Goal: Task Accomplishment & Management: Manage account settings

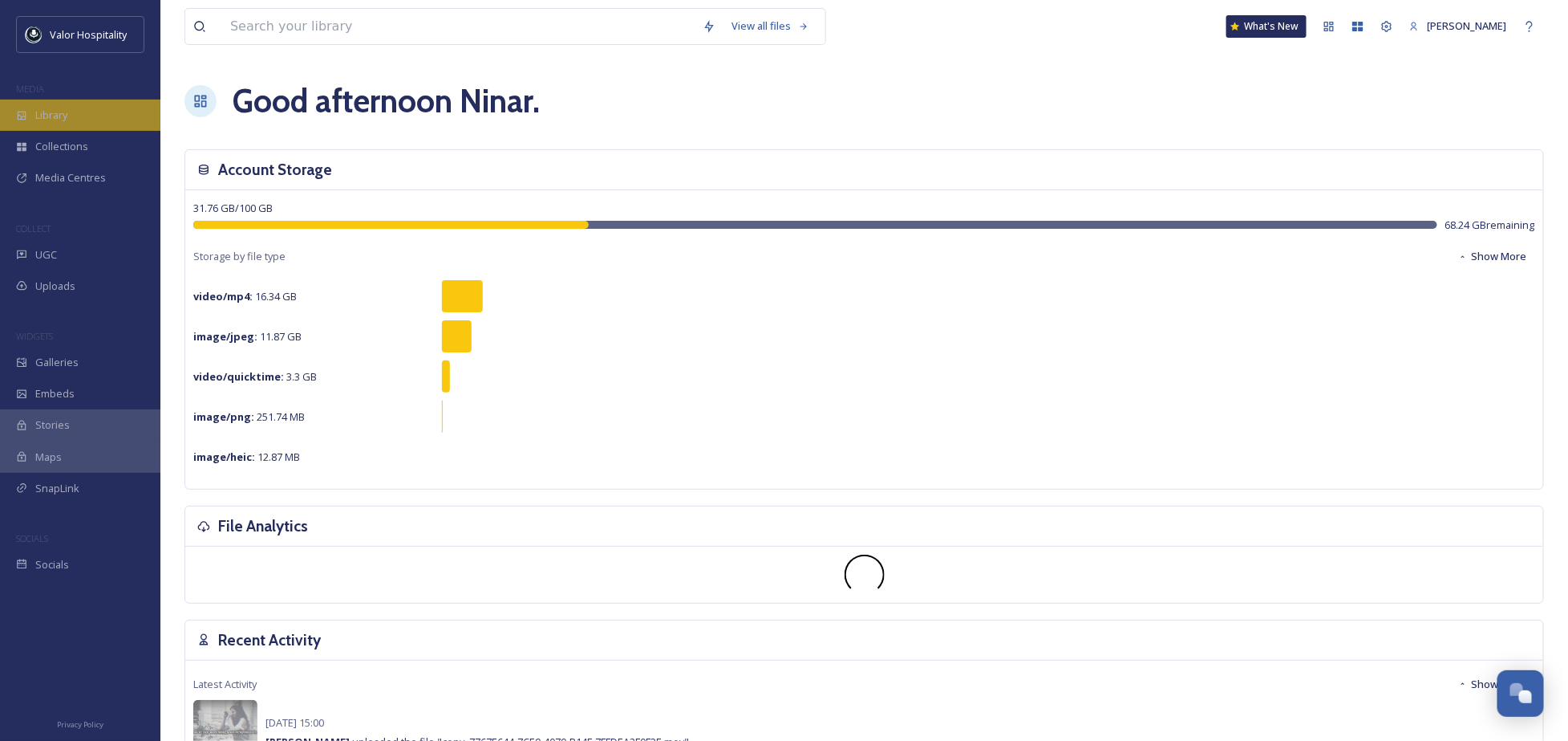
click at [93, 114] on div "Library" at bounding box center [80, 115] width 161 height 31
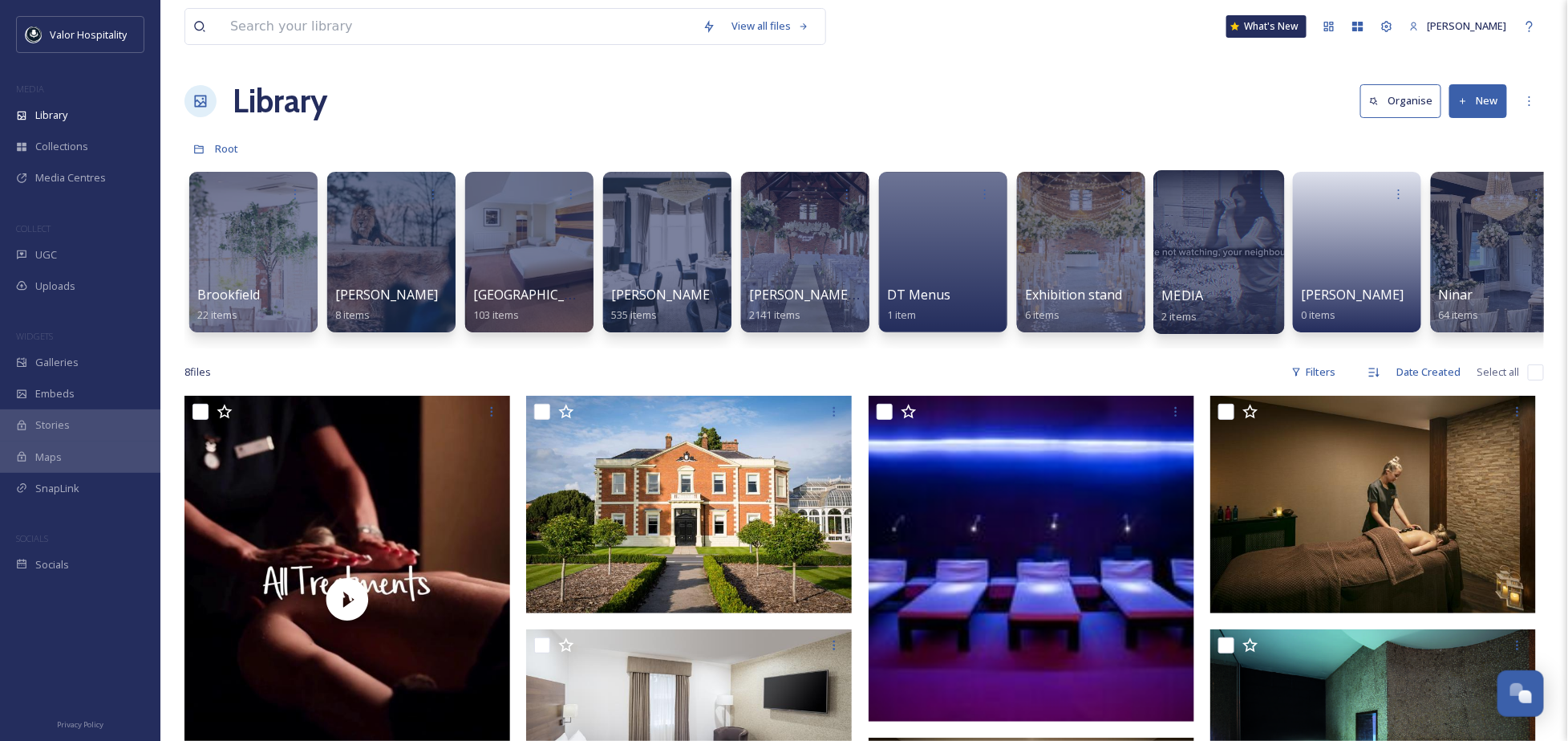
click at [1241, 231] on div at bounding box center [1218, 252] width 130 height 164
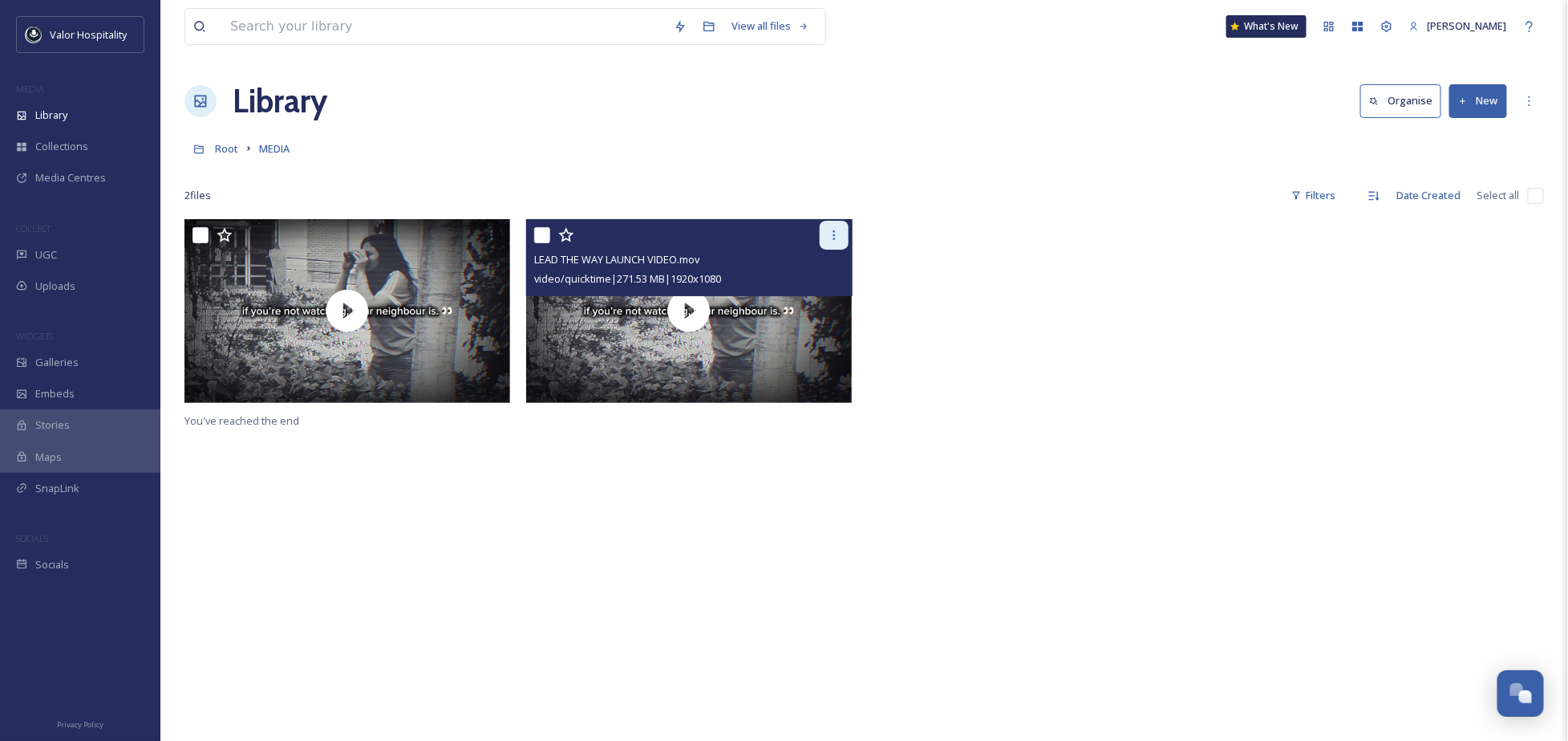
click at [837, 226] on div at bounding box center [834, 235] width 28 height 28
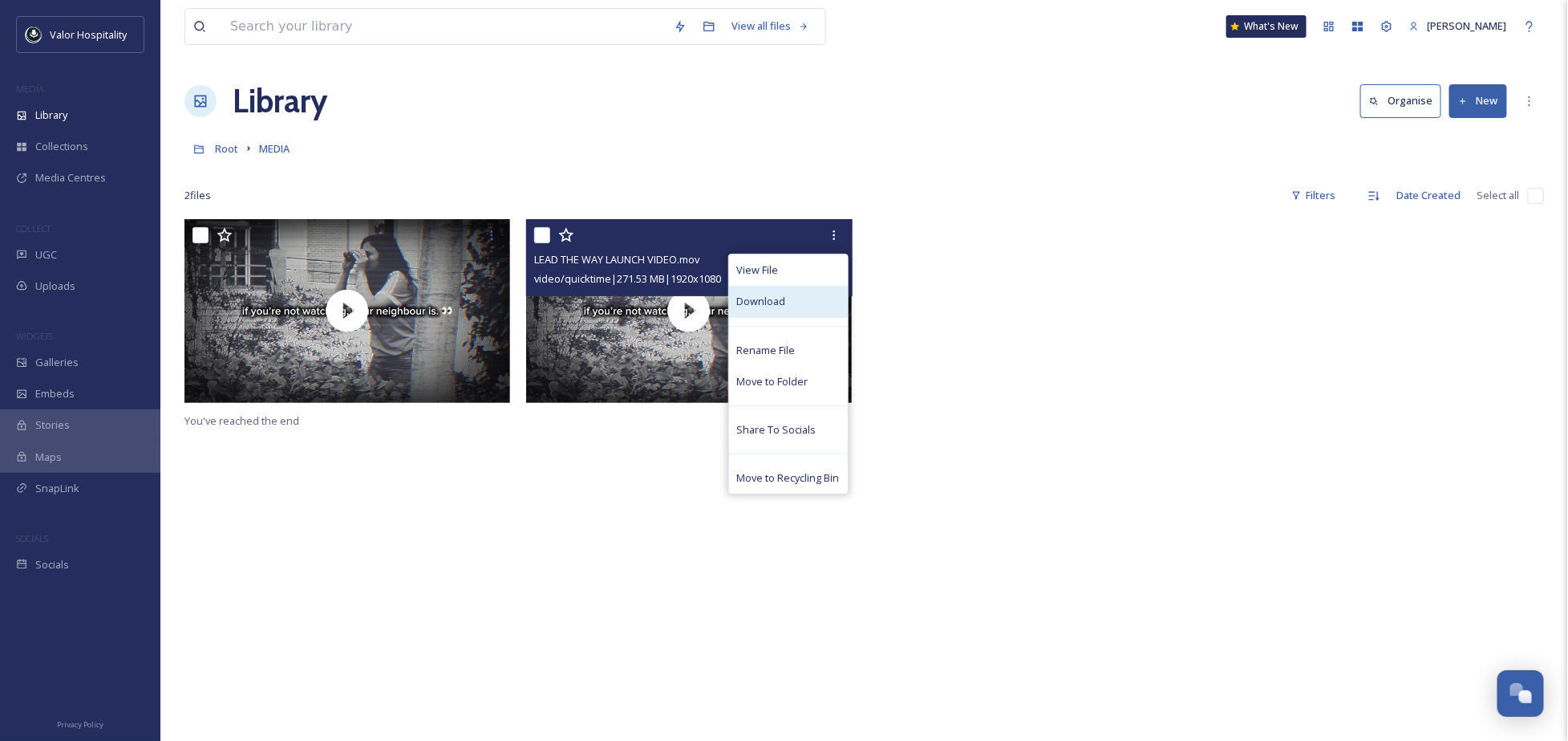
click at [801, 306] on div "Download" at bounding box center [789, 301] width 119 height 31
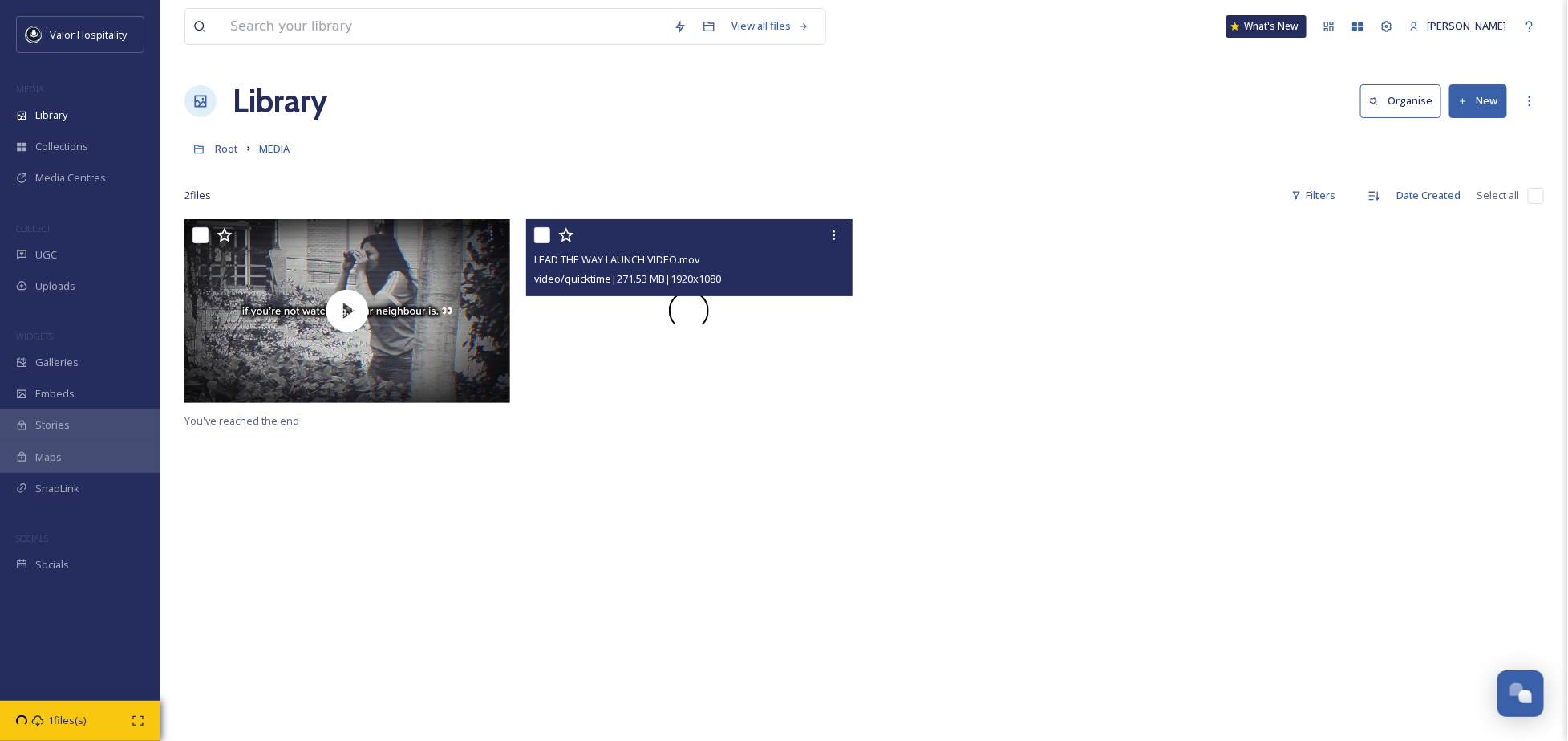
click at [801, 306] on div at bounding box center [688, 311] width 326 height 183
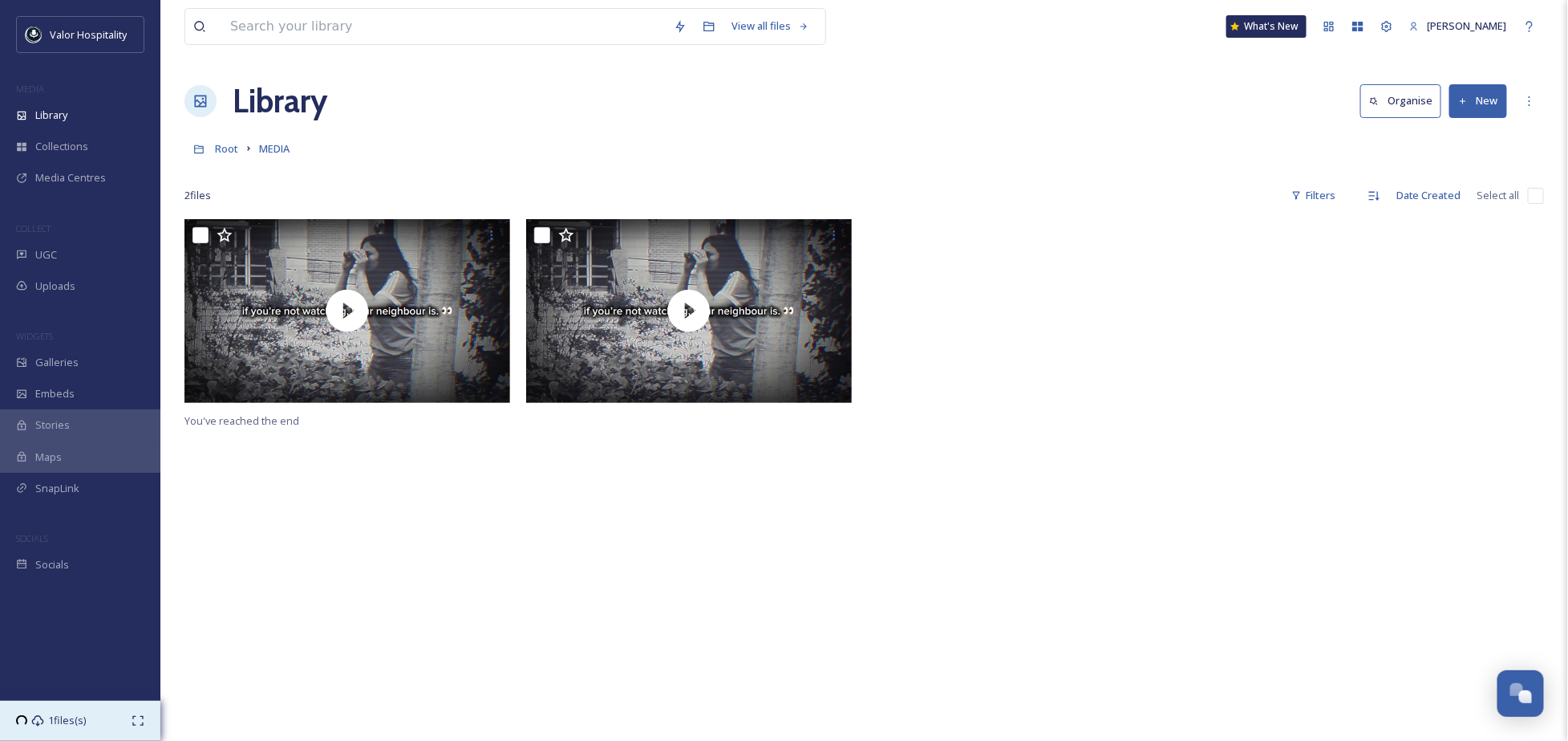
click at [133, 720] on icon at bounding box center [137, 720] width 13 height 13
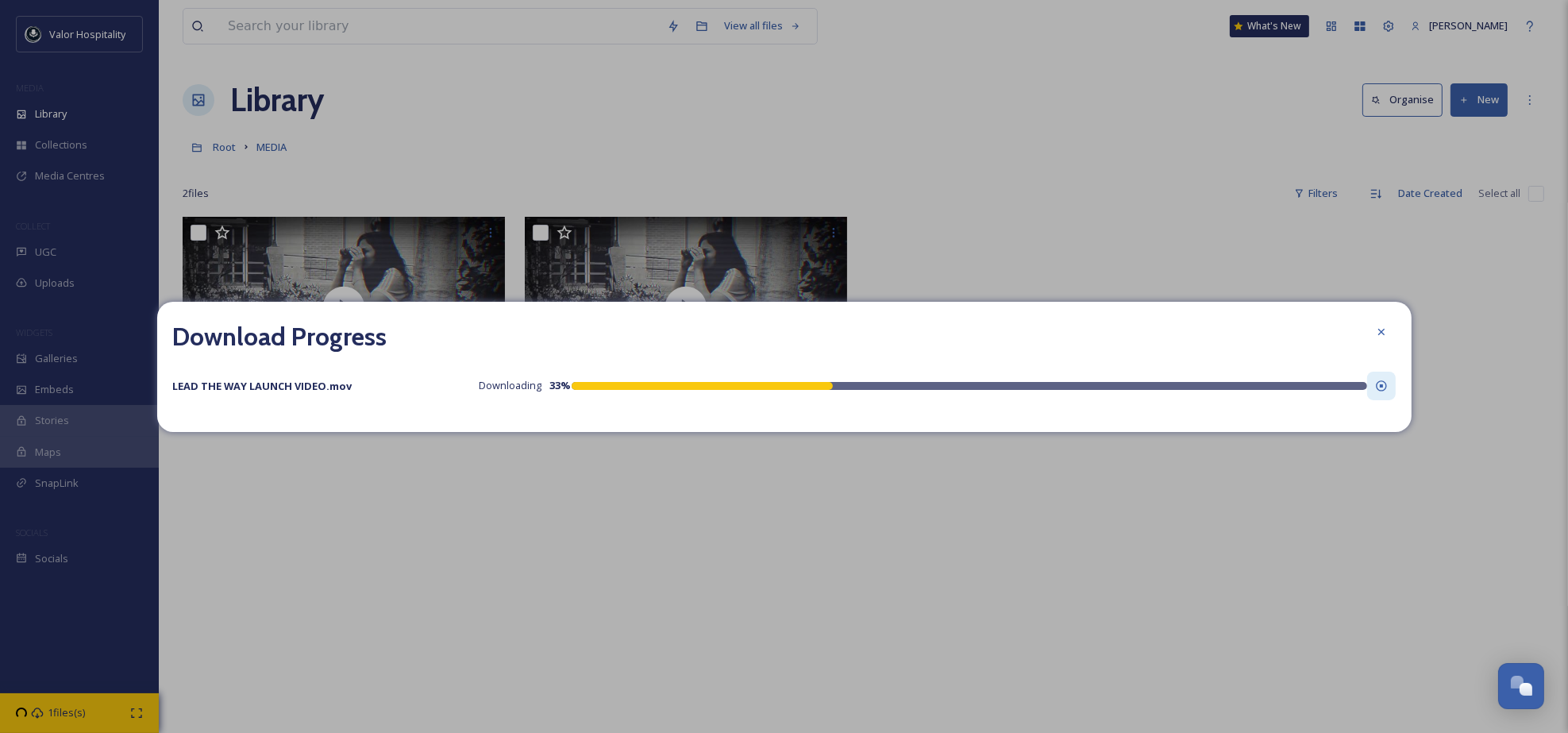
click at [1378, 386] on icon at bounding box center [1381, 385] width 13 height 13
click at [913, 394] on div "LEAD THE WAY LAUNCH VIDEO.mov Downloading 47 %" at bounding box center [784, 385] width 1223 height 28
click at [1381, 390] on icon at bounding box center [1381, 385] width 13 height 13
click at [1382, 387] on icon at bounding box center [1381, 385] width 13 height 13
click at [1382, 386] on icon at bounding box center [1381, 385] width 13 height 13
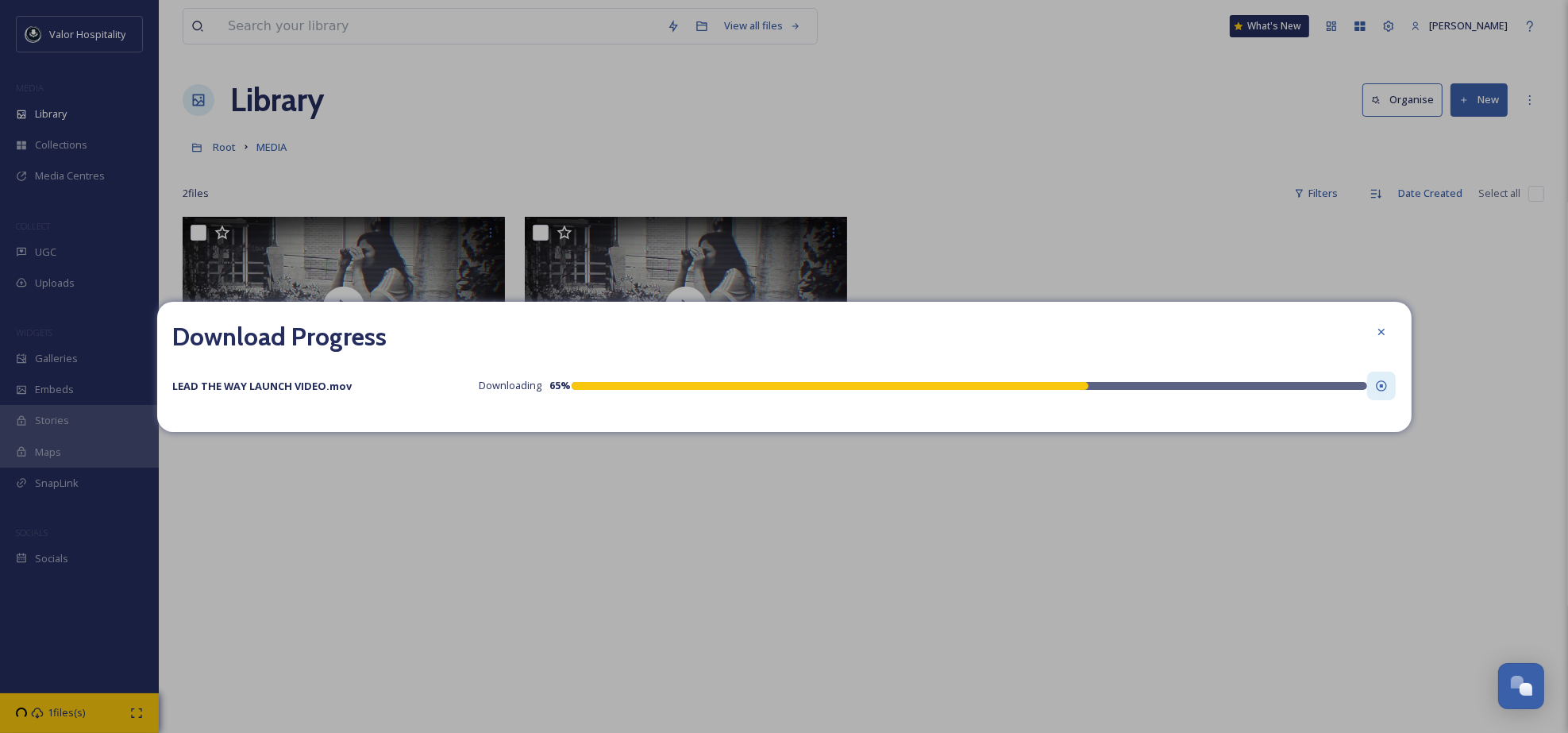
click at [1382, 385] on icon at bounding box center [1381, 385] width 10 height 10
drag, startPoint x: 1382, startPoint y: 385, endPoint x: 1379, endPoint y: 330, distance: 55.1
click at [1379, 330] on icon at bounding box center [1381, 331] width 13 height 13
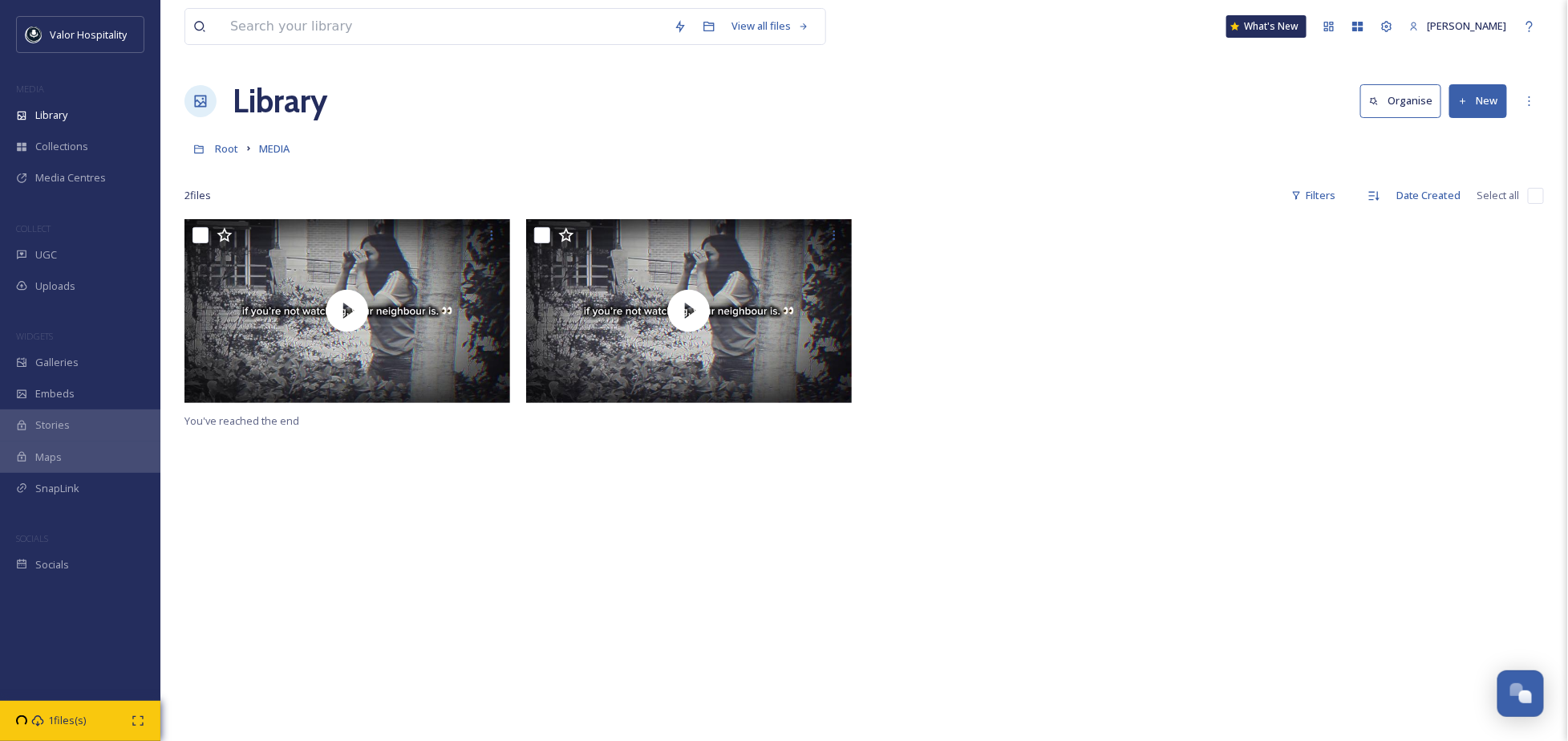
click at [1394, 333] on div at bounding box center [1377, 314] width 334 height 191
click at [123, 719] on div "1 files(s)" at bounding box center [80, 720] width 161 height 40
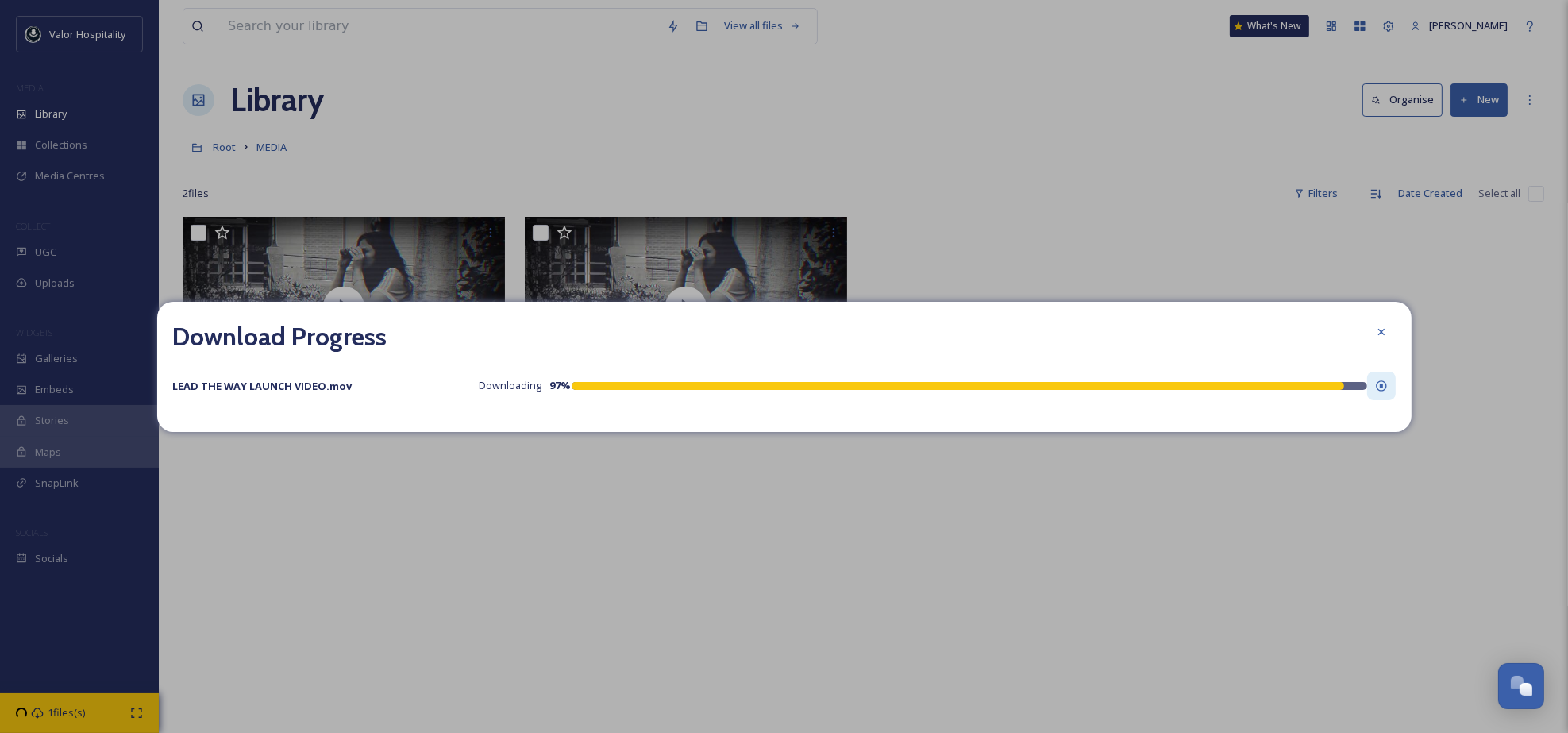
click at [1384, 384] on icon at bounding box center [1381, 385] width 13 height 13
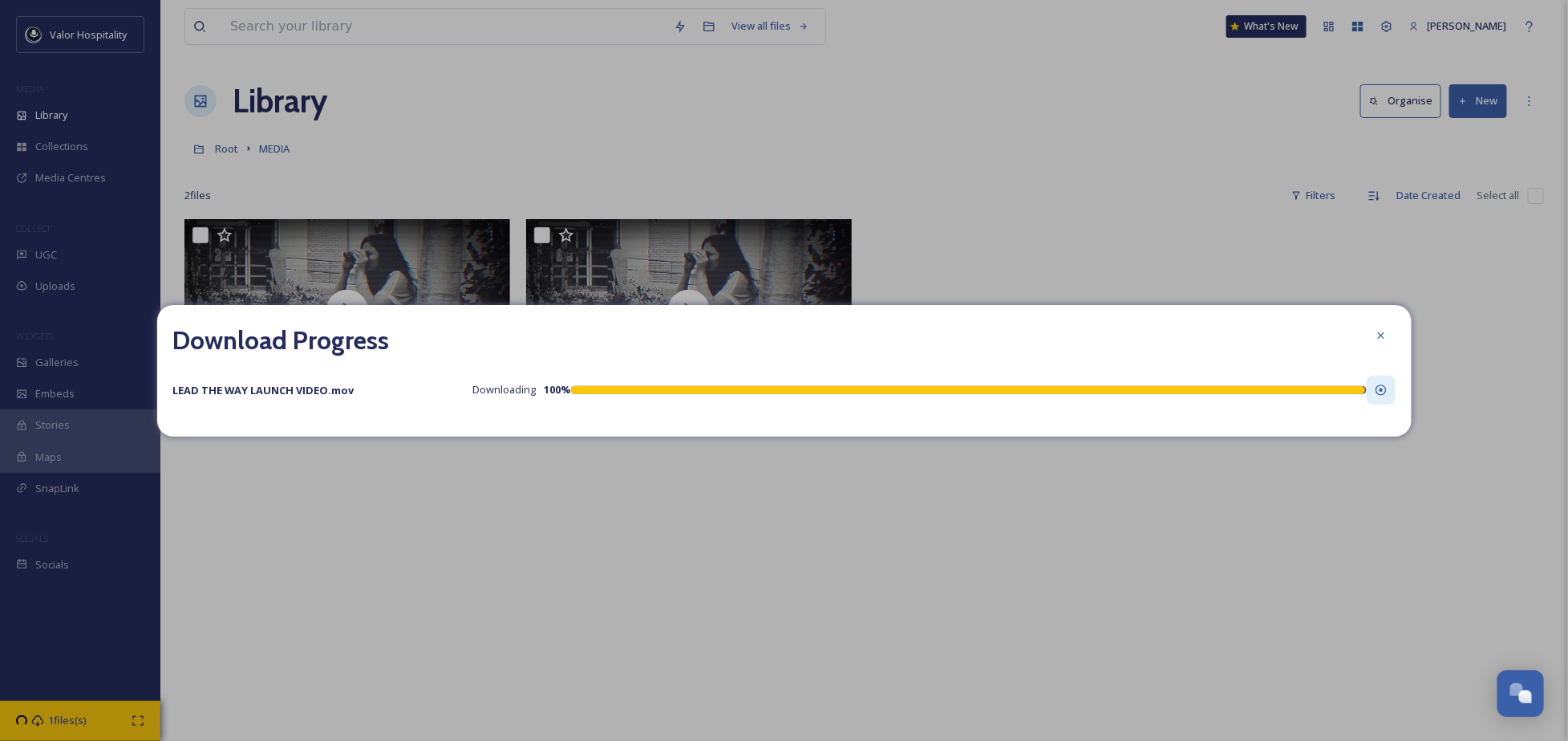
click at [1398, 389] on div at bounding box center [1377, 314] width 334 height 191
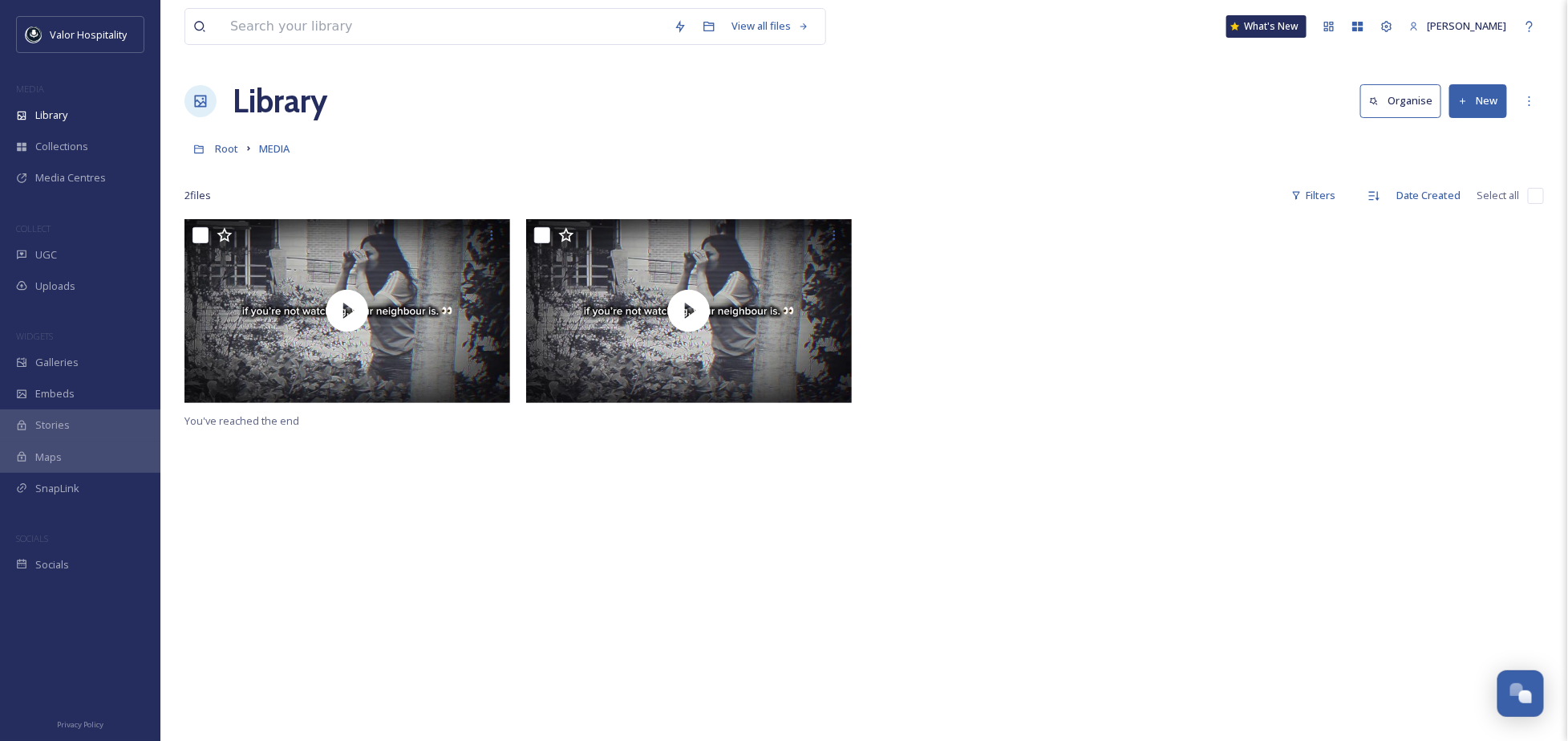
click at [1394, 389] on div at bounding box center [1377, 314] width 334 height 191
click at [1063, 344] on div at bounding box center [1035, 314] width 334 height 191
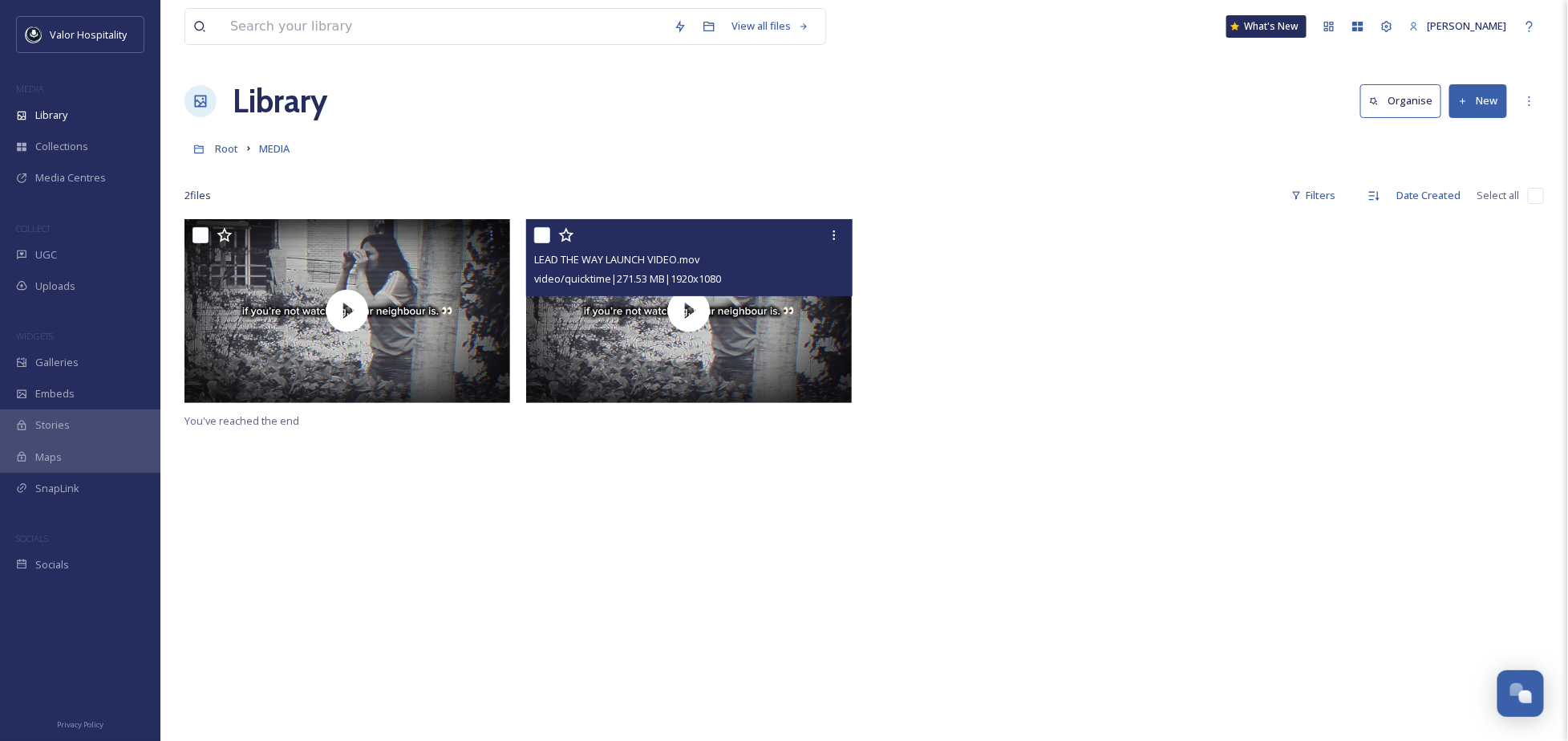
click at [545, 238] on input "checkbox" at bounding box center [542, 235] width 16 height 16
checkbox input "true"
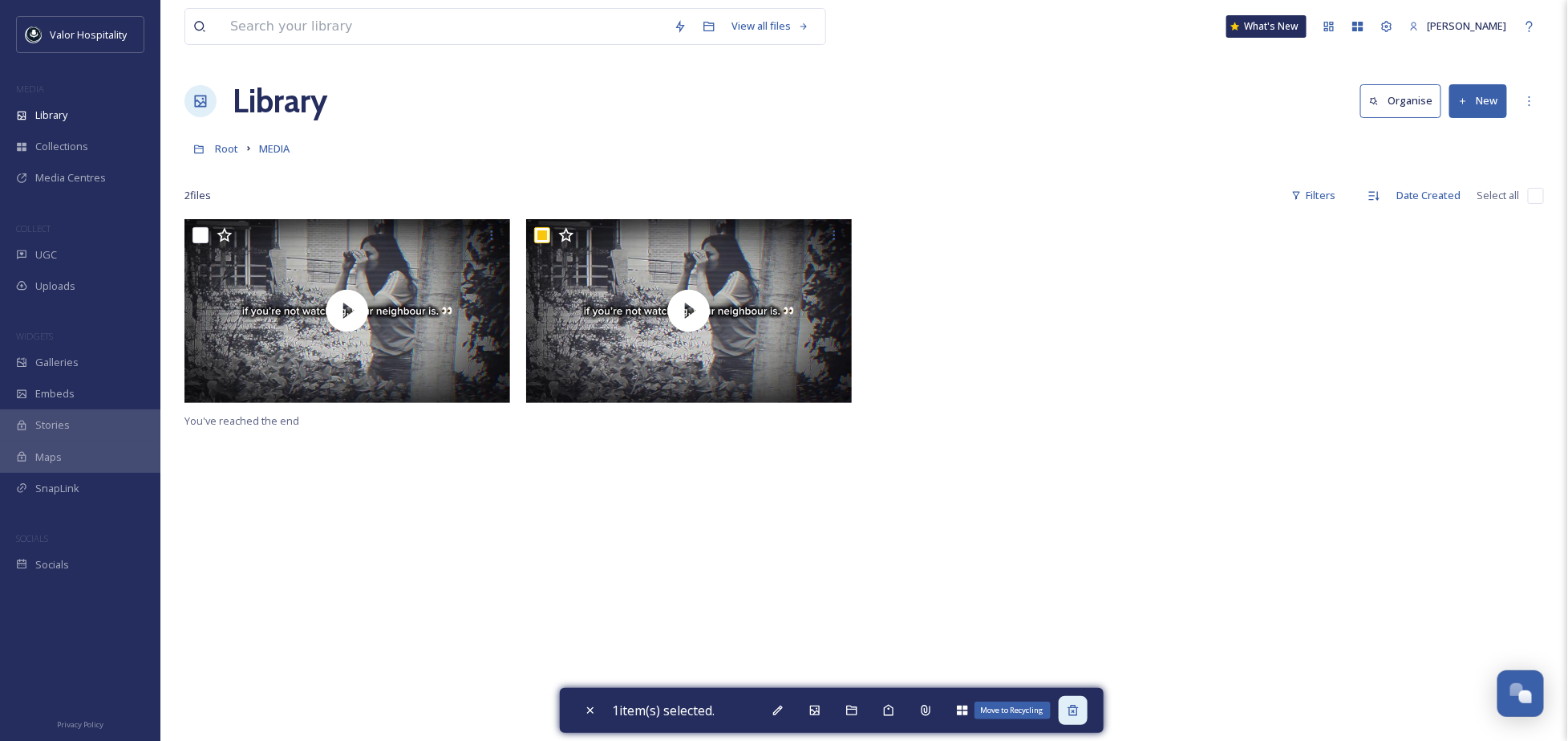
click at [1088, 706] on div "Move to Recycling" at bounding box center [1072, 710] width 28 height 28
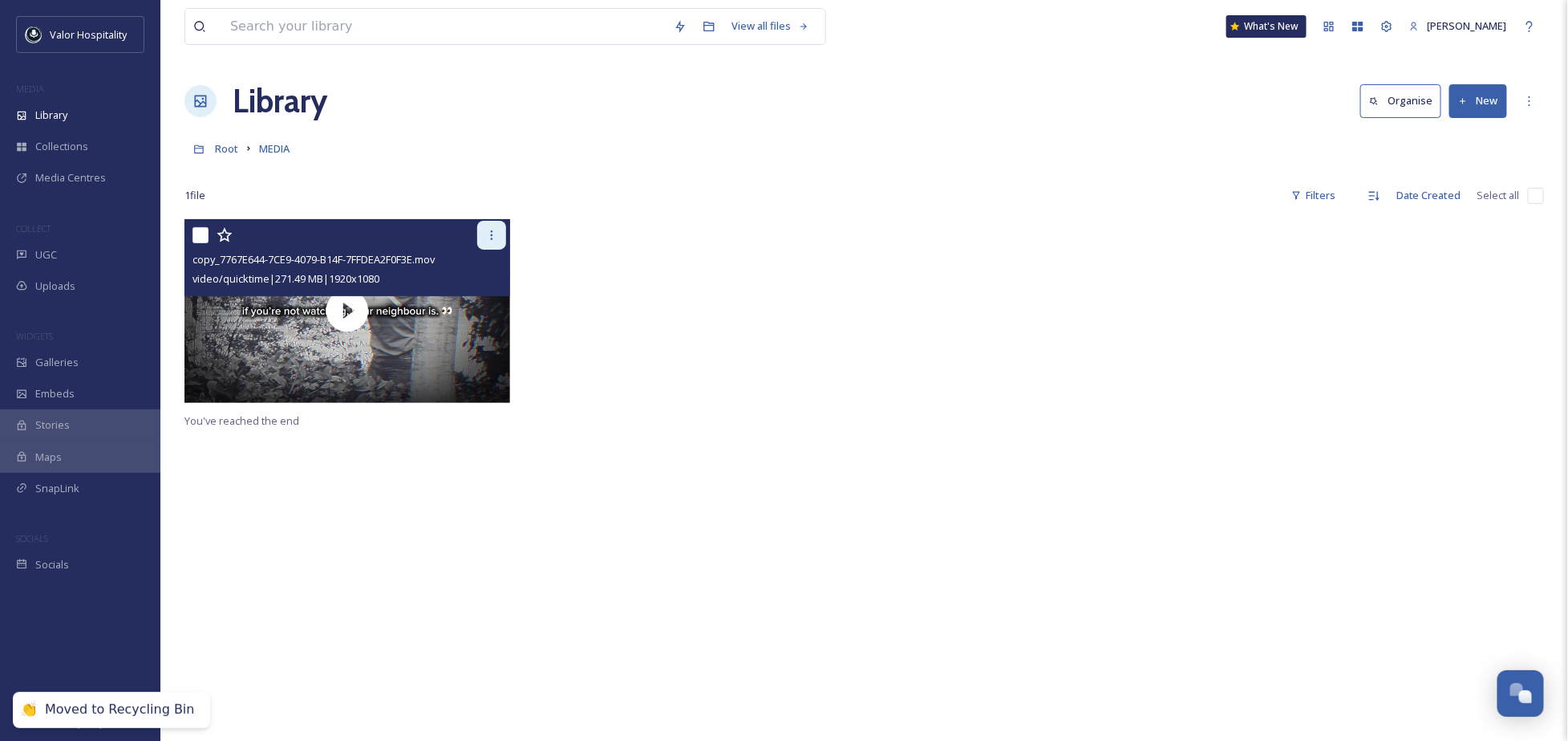
click at [492, 227] on div at bounding box center [491, 235] width 28 height 28
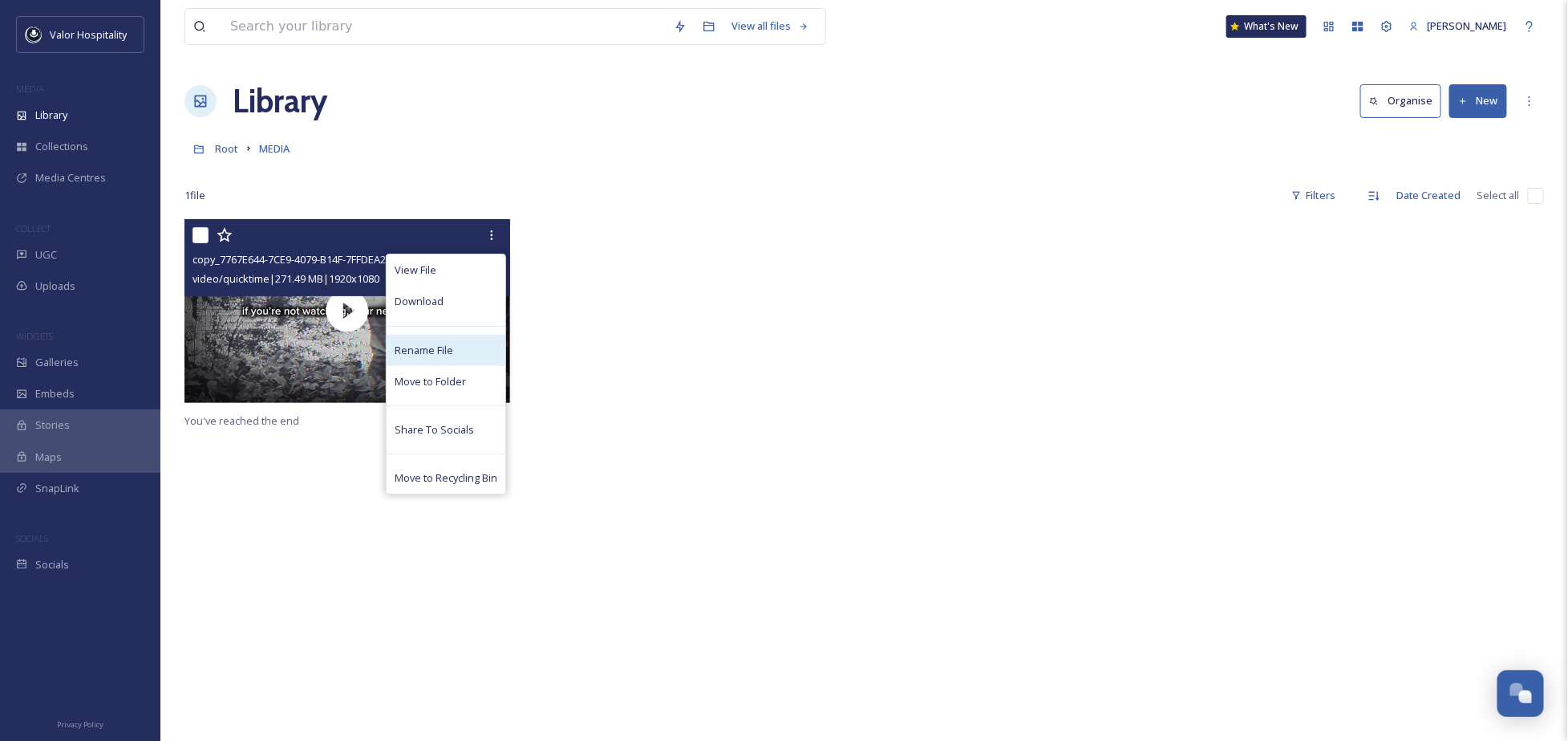
click at [458, 352] on div "Rename File" at bounding box center [446, 350] width 119 height 31
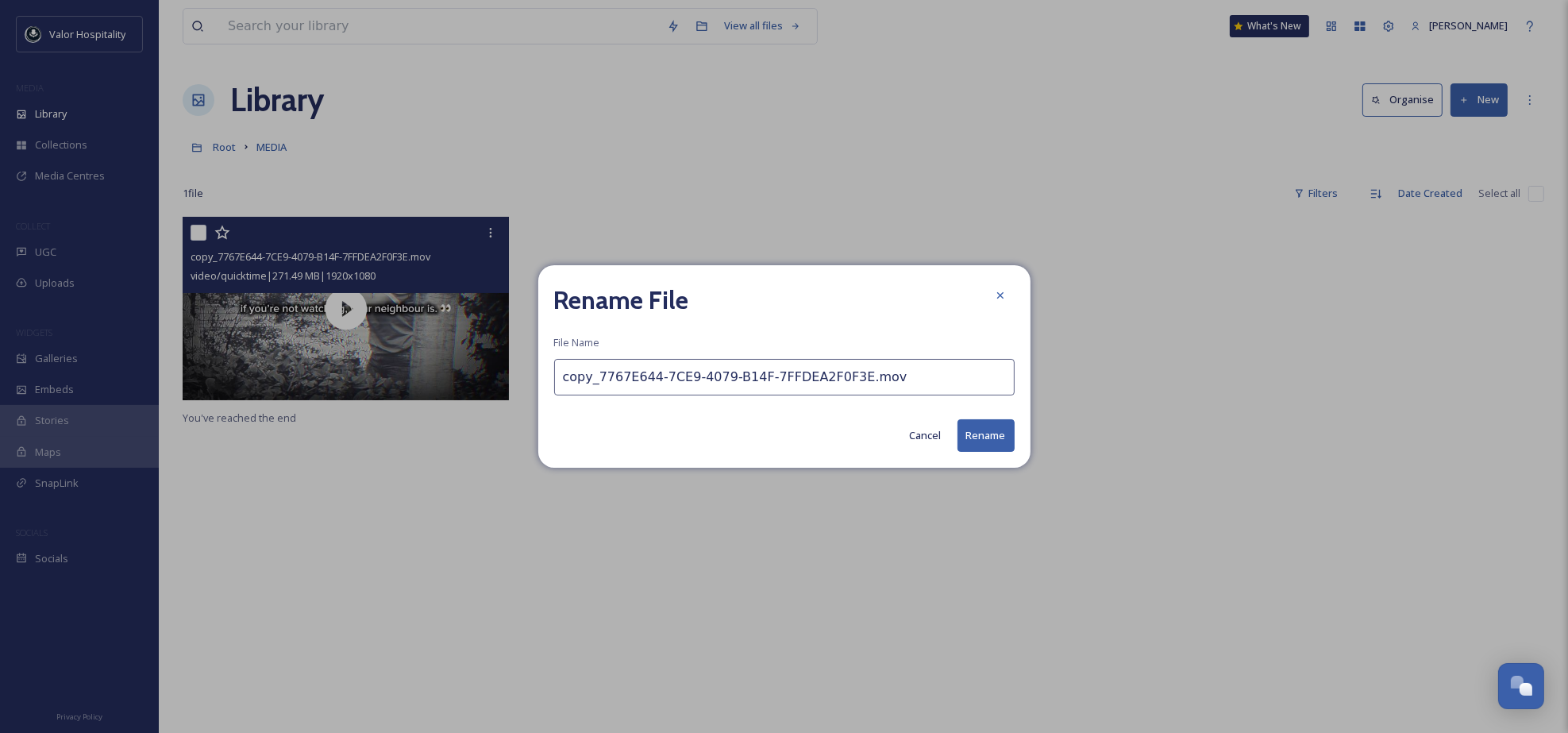
click at [757, 374] on input "copy_7767E644-7CE9-4079-B14F-7FFDEA2F0F3E.mov" at bounding box center [784, 377] width 461 height 37
click at [894, 376] on input "copy_7767E644-7CE9-4079-B14F-7FFDEA2F0F3E.mov" at bounding box center [784, 377] width 461 height 37
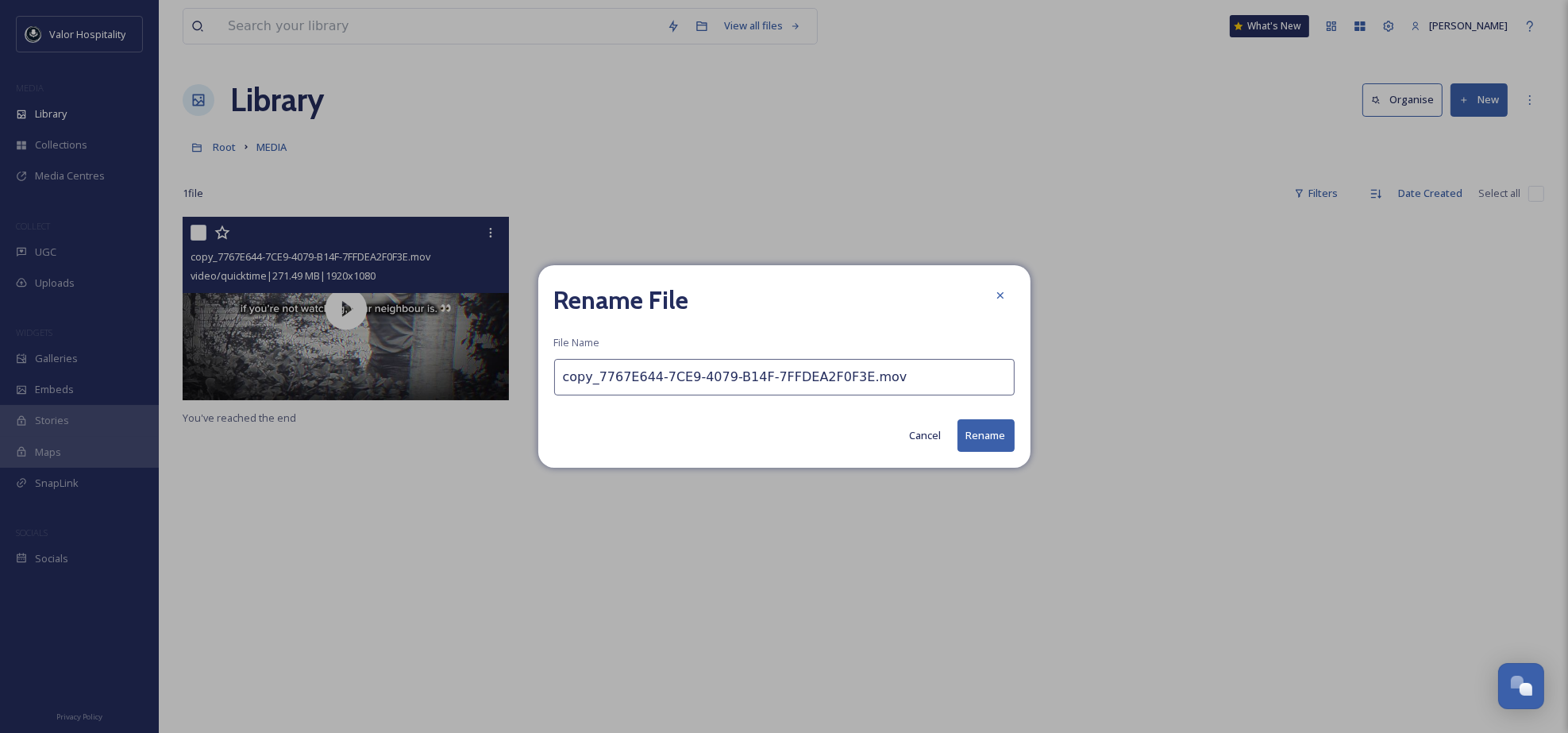
click at [894, 376] on input "copy_7767E644-7CE9-4079-B14F-7FFDEA2F0F3E.mov" at bounding box center [784, 377] width 461 height 37
type input "LEAD THE WAY LAUNCH VIDEO"
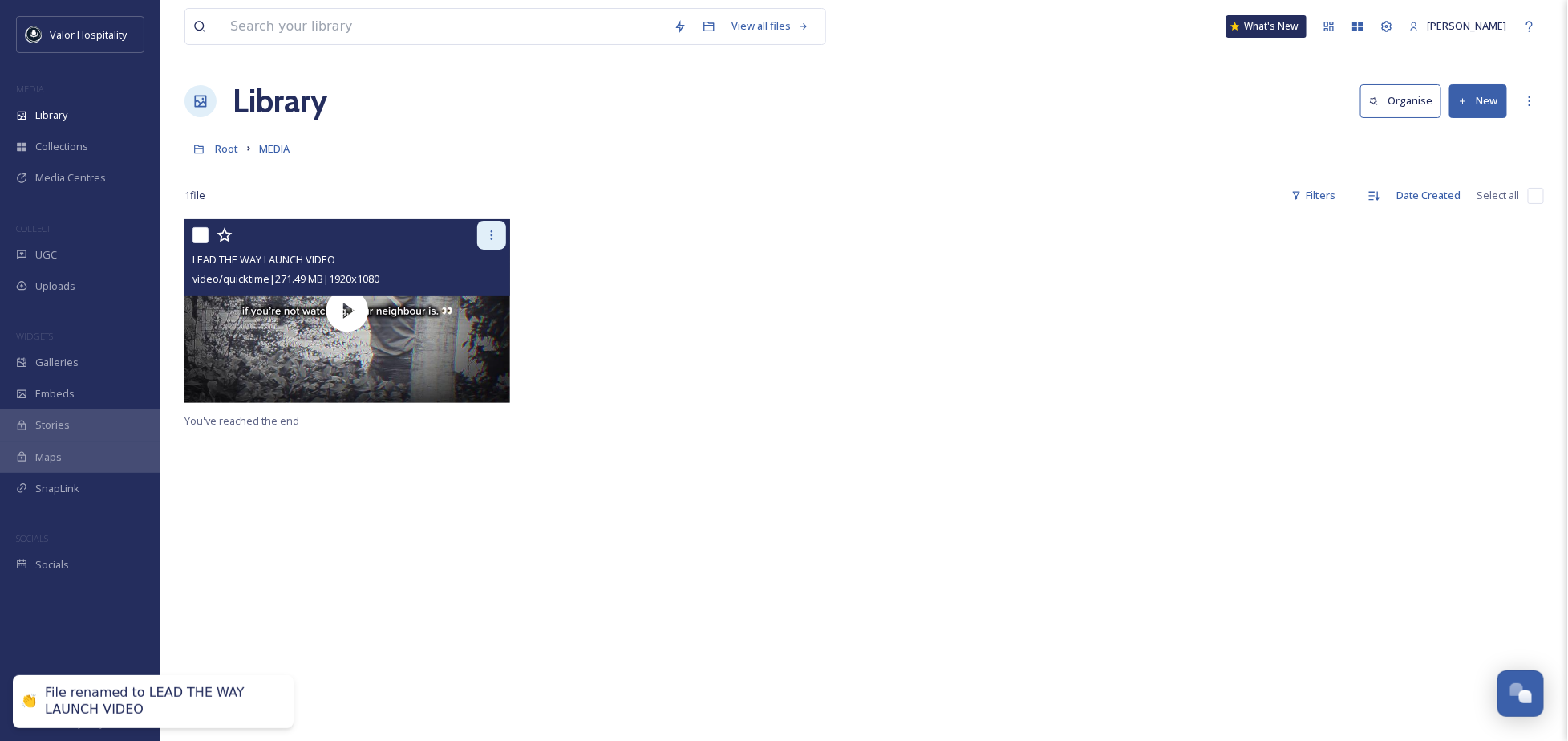
click at [492, 234] on icon at bounding box center [491, 235] width 13 height 13
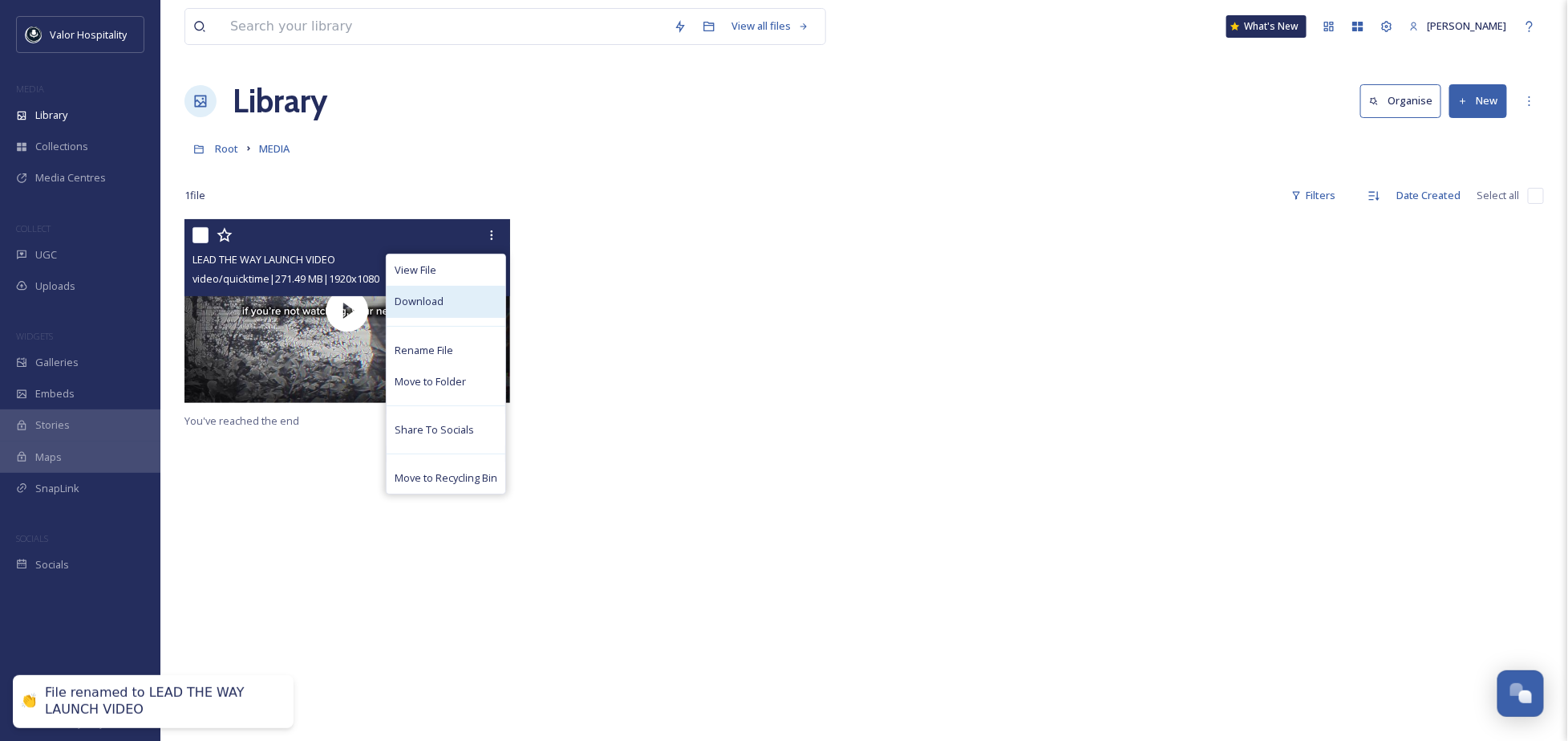
click at [448, 297] on div "Download" at bounding box center [446, 301] width 119 height 31
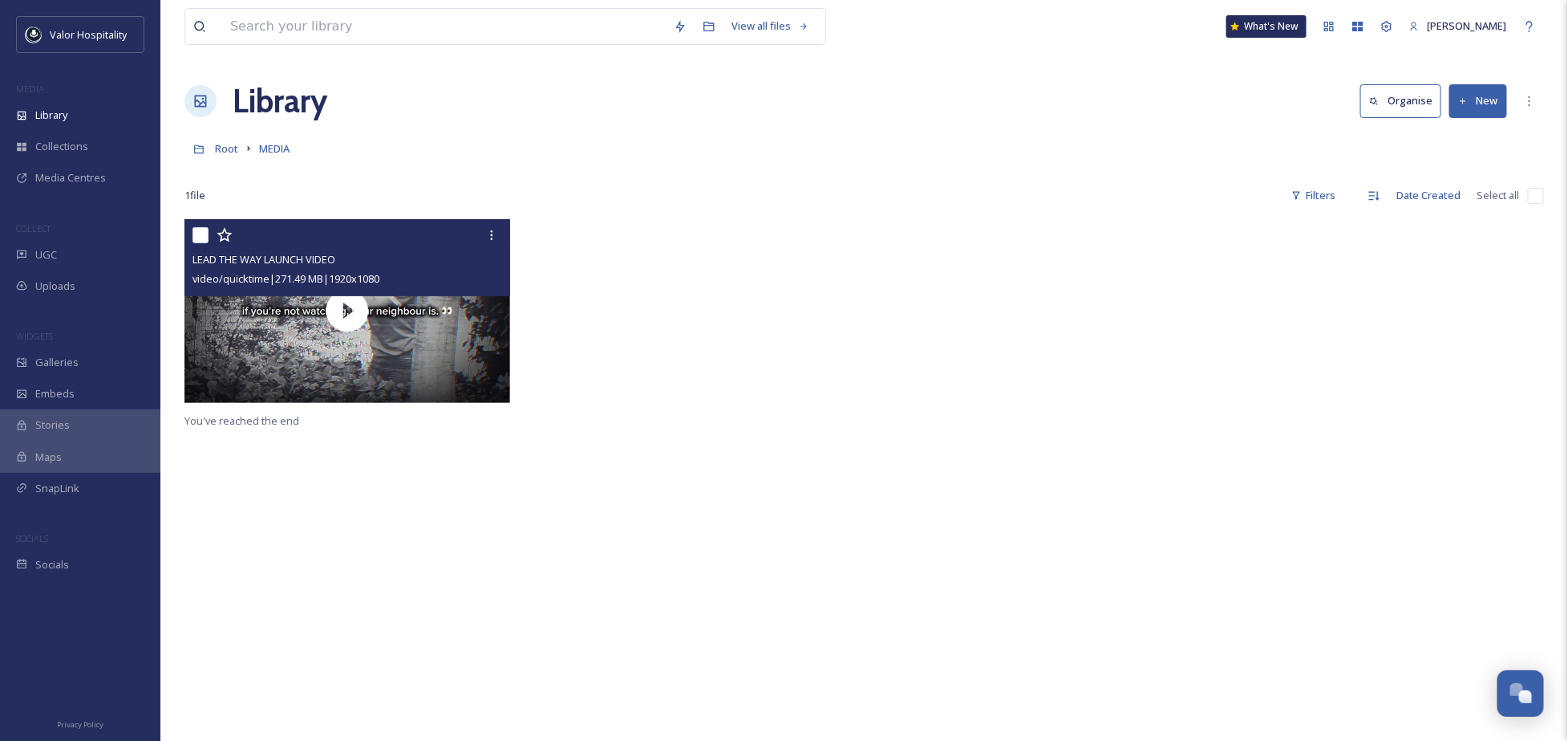
click at [787, 512] on div "LEAD THE WAY LAUNCH VIDEO video/quicktime | 271.49 MB | 1920 x 1080 You've reac…" at bounding box center [864, 590] width 1360 height 741
click at [740, 296] on div at bounding box center [692, 314] width 334 height 191
click at [875, 492] on div "LEAD THE WAY LAUNCH VIDEO video/quicktime | 271.49 MB | 1920 x 1080 You've reac…" at bounding box center [864, 590] width 1360 height 741
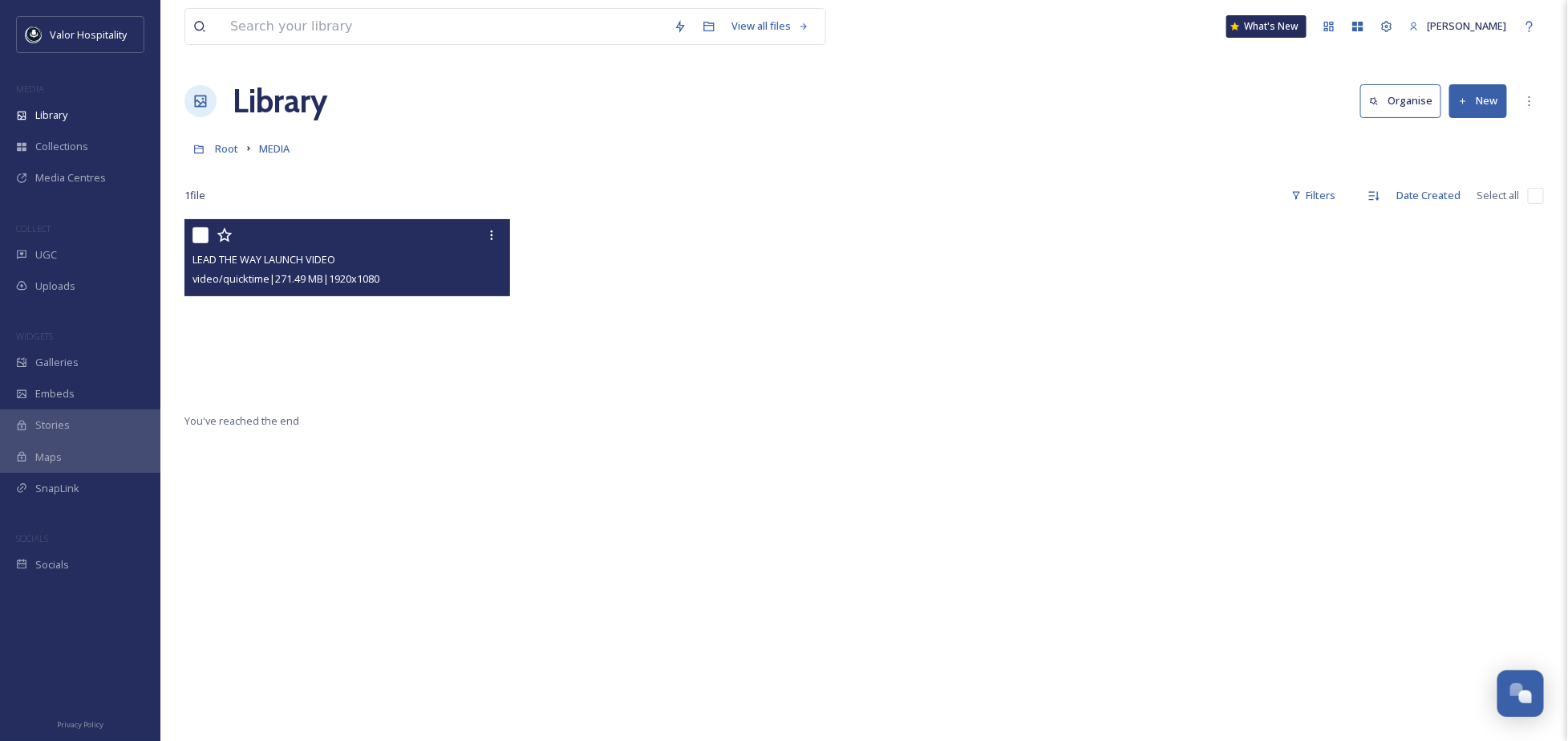
click at [418, 345] on video "LEAD THE WAY LAUNCH VIDEO" at bounding box center [347, 311] width 326 height 183
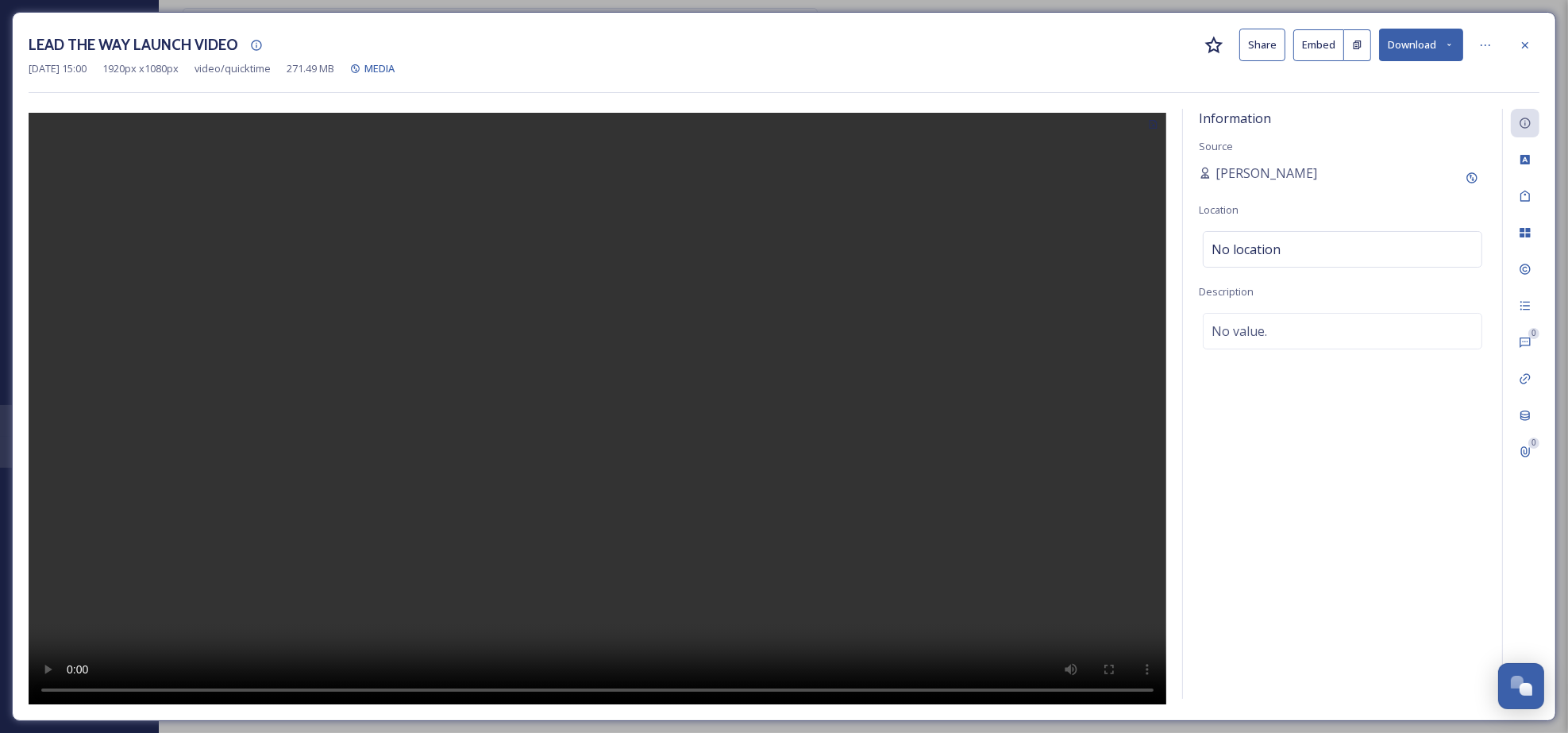
click at [649, 705] on div "LEAD THE WAY LAUNCH VIDEO Share Embed Download [DATE] 15:00 1920 px x 1080 px v…" at bounding box center [784, 366] width 1544 height 709
click at [631, 401] on video at bounding box center [596, 410] width 1137 height 595
click at [1529, 40] on icon at bounding box center [1524, 45] width 13 height 13
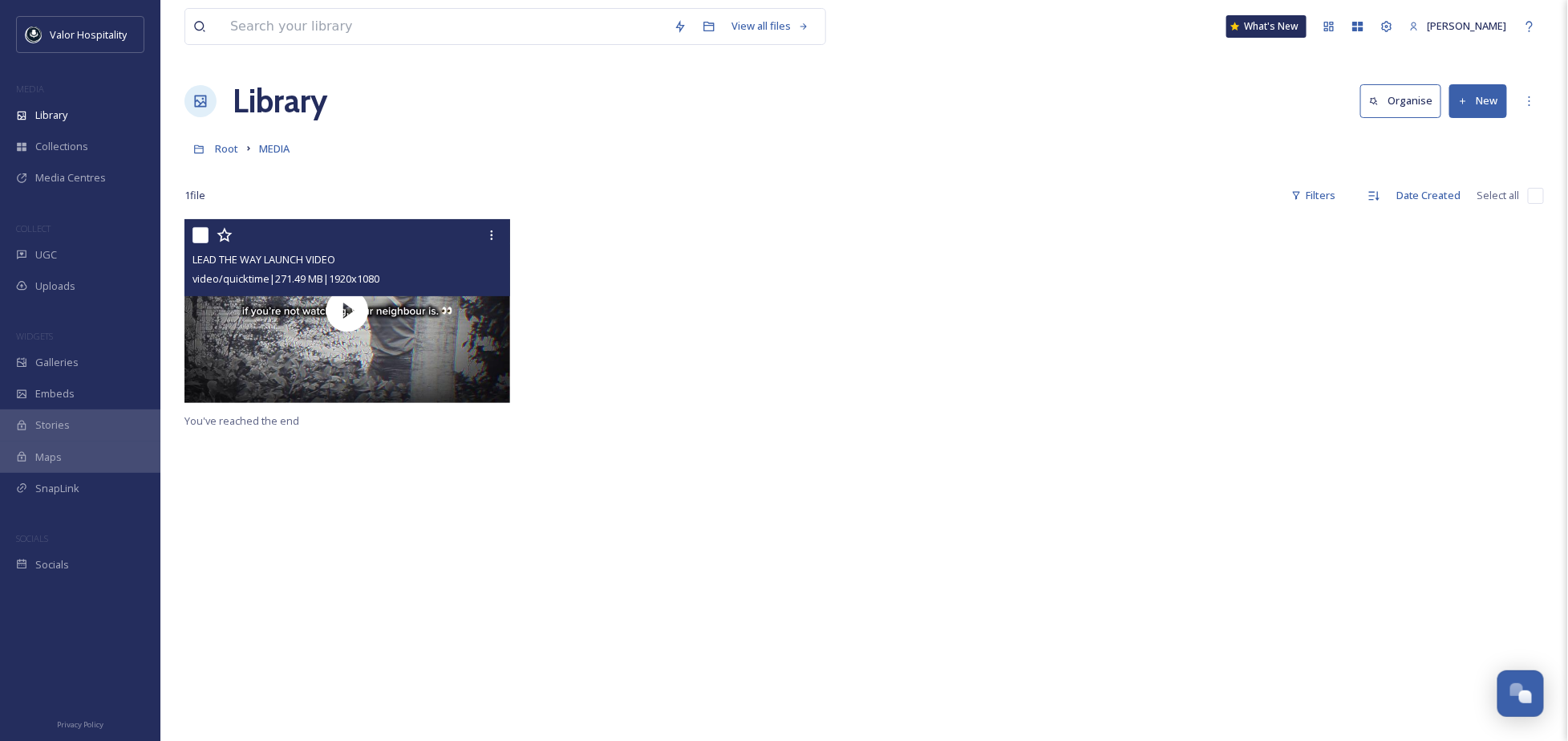
click at [738, 333] on div at bounding box center [692, 314] width 334 height 191
click at [623, 144] on div "Root MEDIA" at bounding box center [864, 148] width 1360 height 30
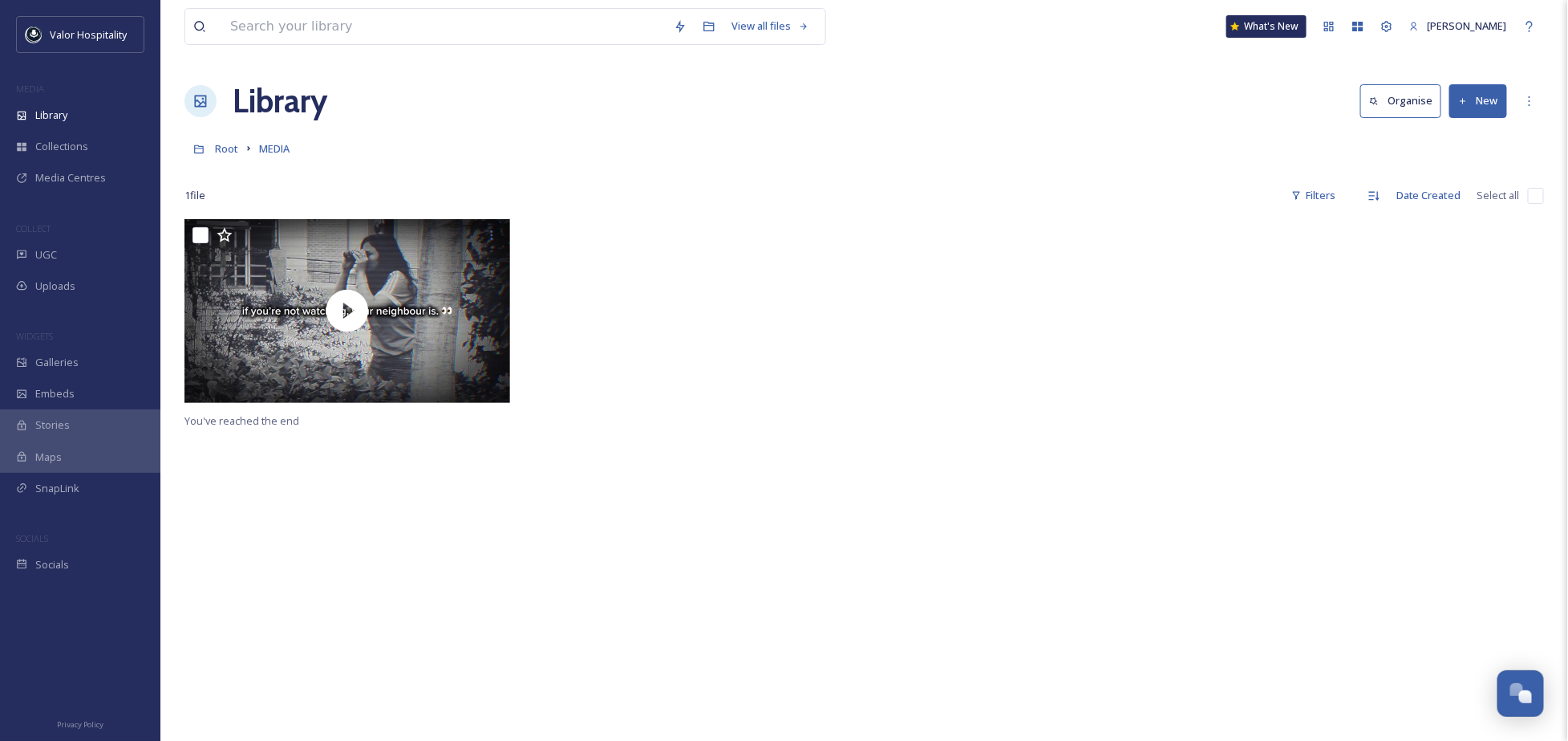
click at [979, 490] on div "You've reached the end" at bounding box center [864, 590] width 1360 height 741
click at [877, 258] on div at bounding box center [1035, 314] width 334 height 191
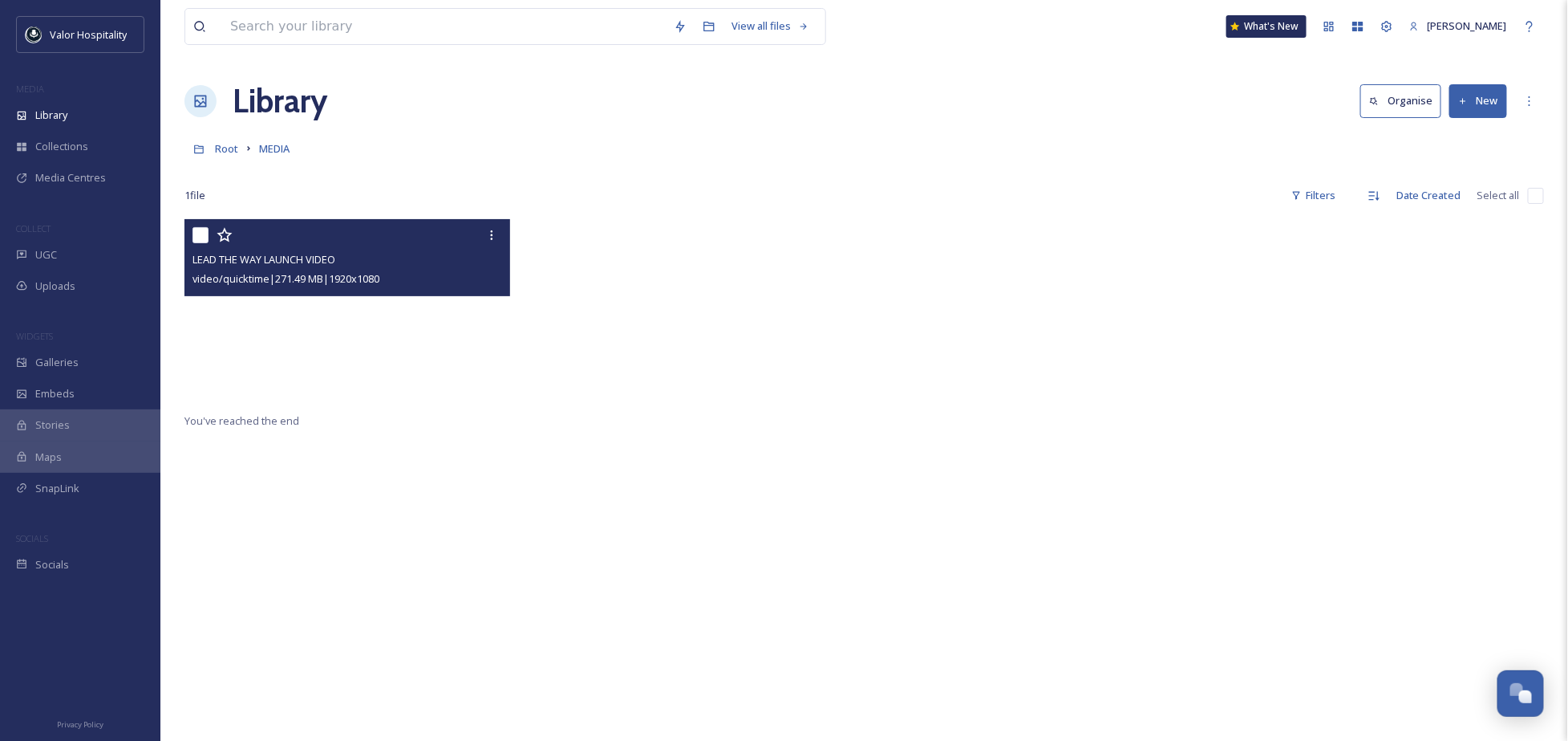
click at [406, 340] on video "LEAD THE WAY LAUNCH VIDEO" at bounding box center [347, 311] width 326 height 183
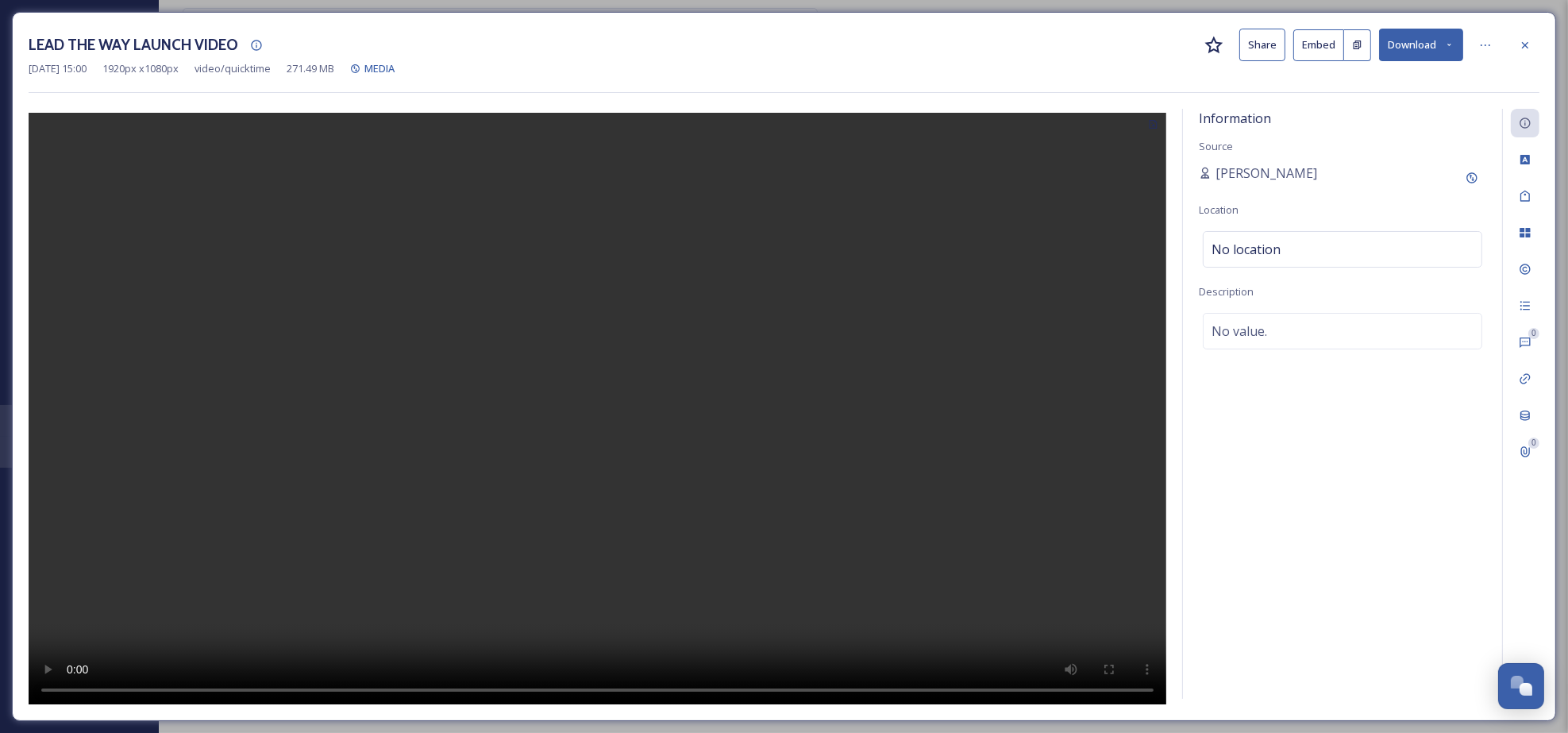
click at [1551, 27] on div "LEAD THE WAY LAUNCH VIDEO Share Embed Download [DATE] 15:00 1920 px x 1080 px v…" at bounding box center [784, 366] width 1544 height 709
click at [1531, 48] on div at bounding box center [1524, 44] width 28 height 28
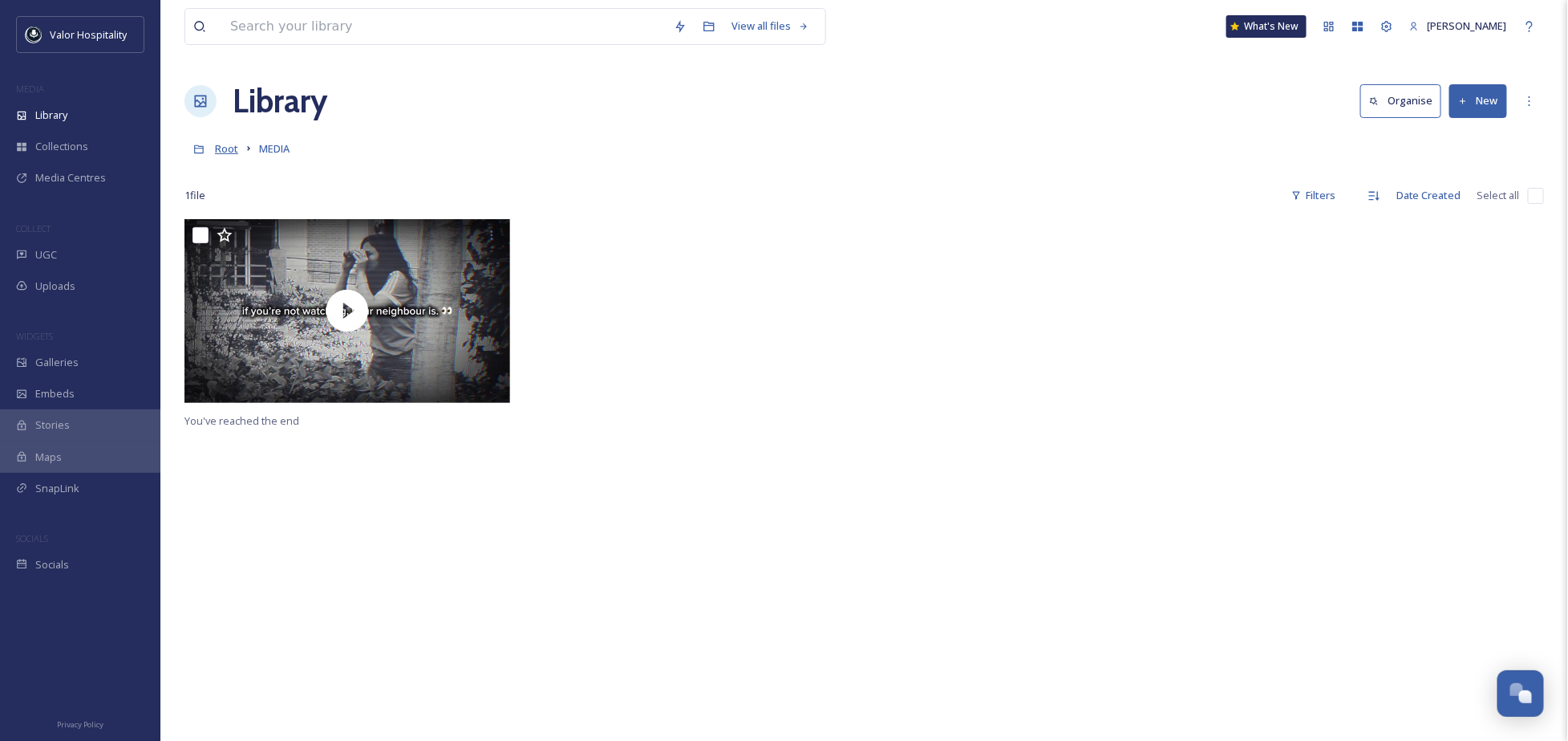
click at [224, 149] on span "Root" at bounding box center [226, 149] width 23 height 15
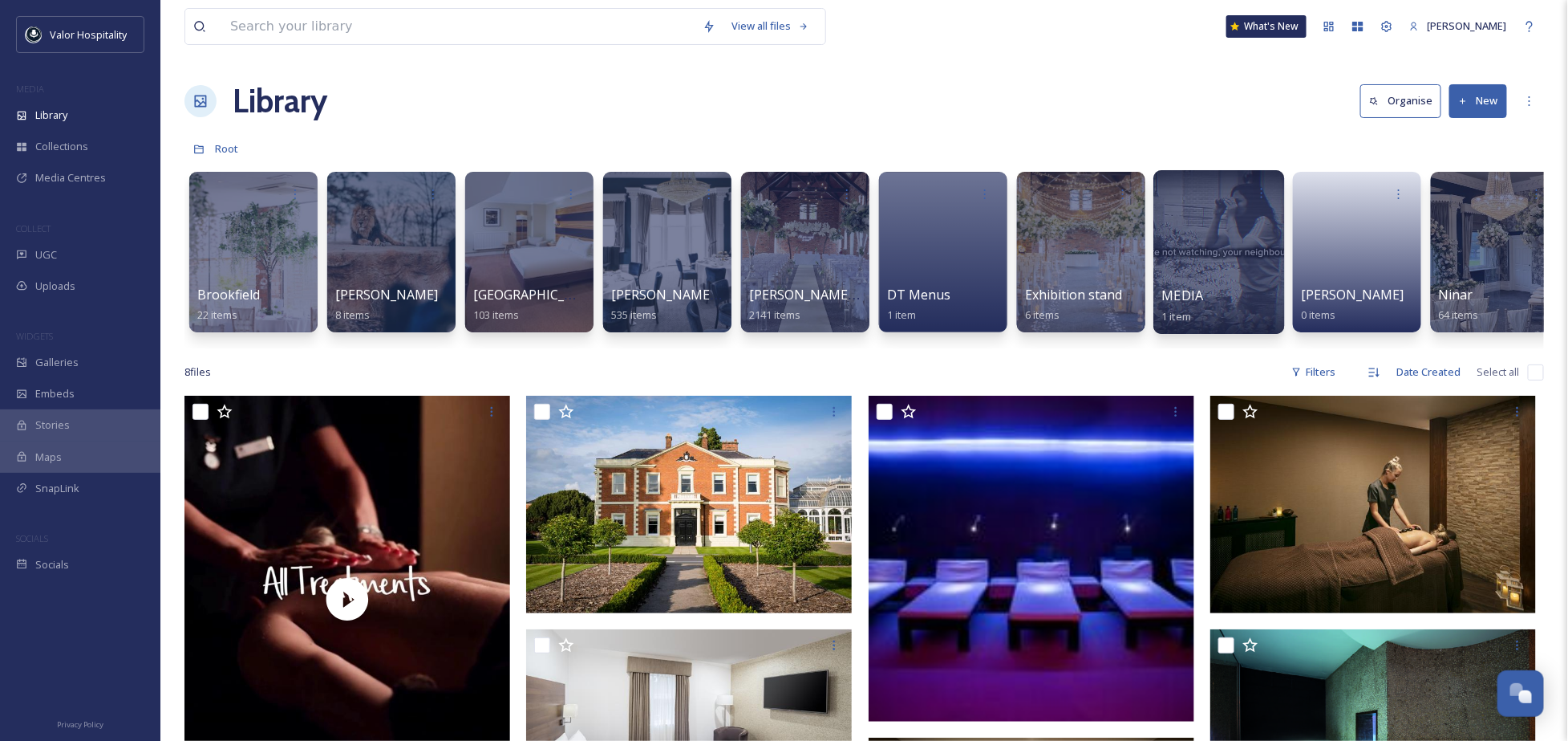
click at [1236, 237] on div at bounding box center [1218, 252] width 130 height 164
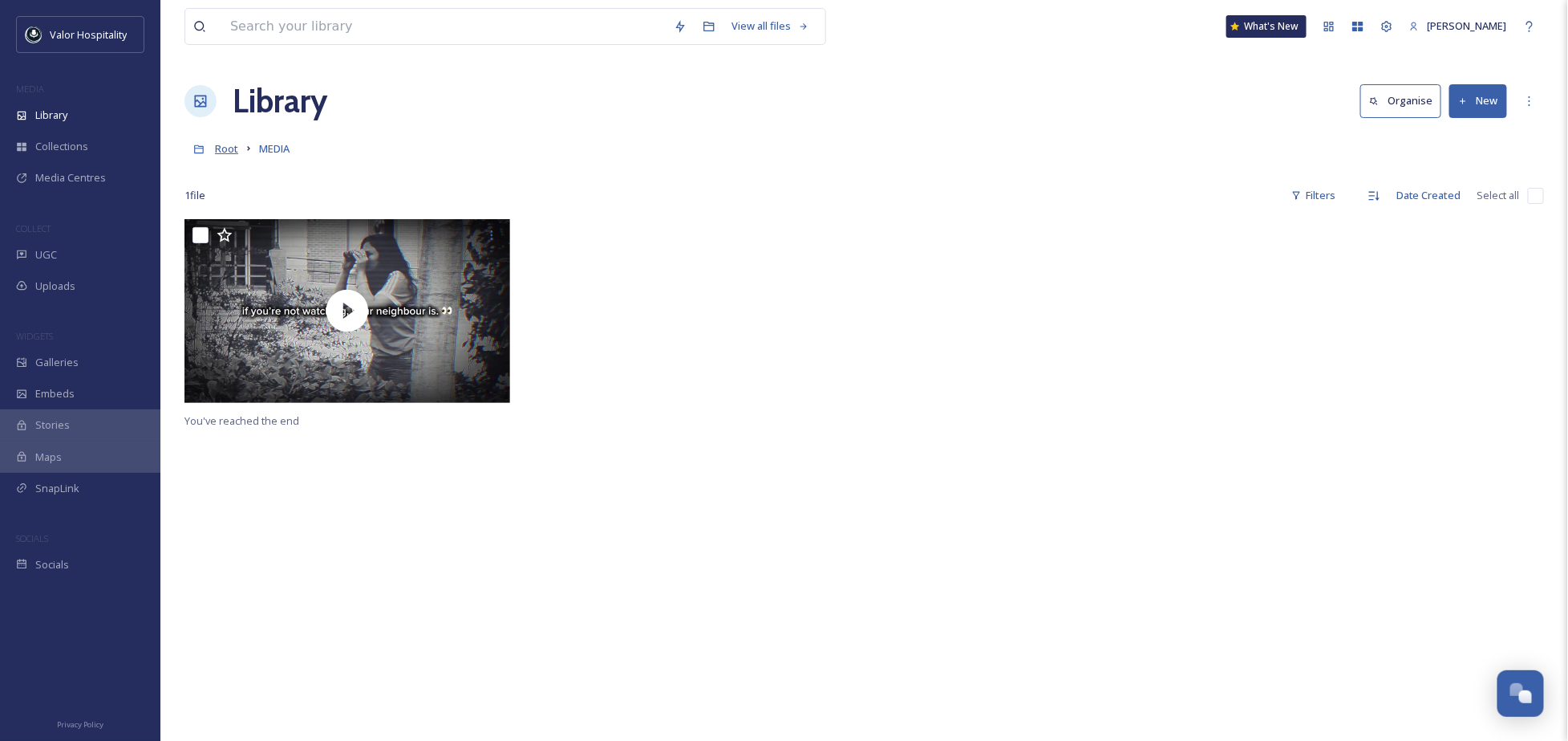
click at [232, 150] on span "Root" at bounding box center [226, 149] width 23 height 15
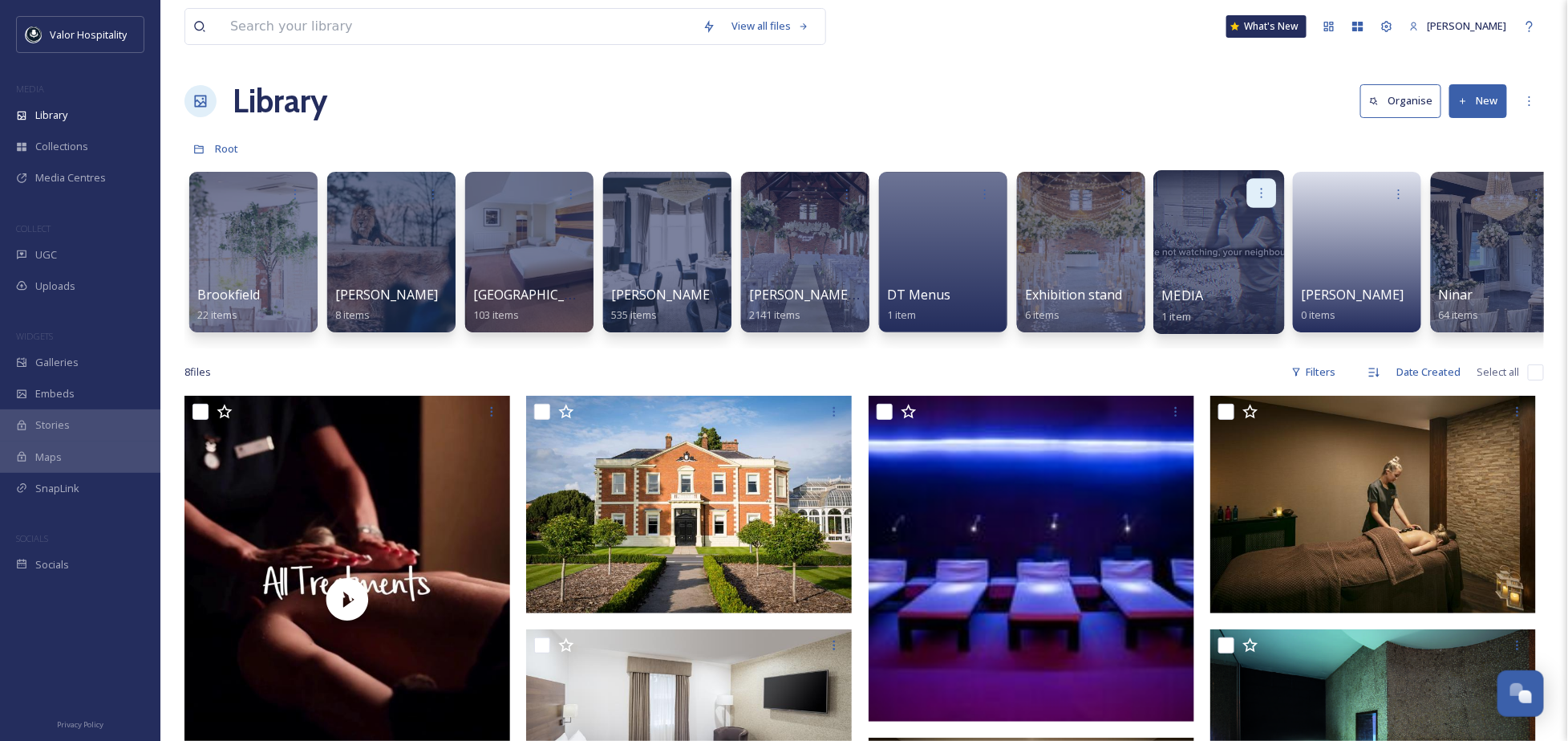
click at [1266, 189] on icon at bounding box center [1261, 193] width 13 height 13
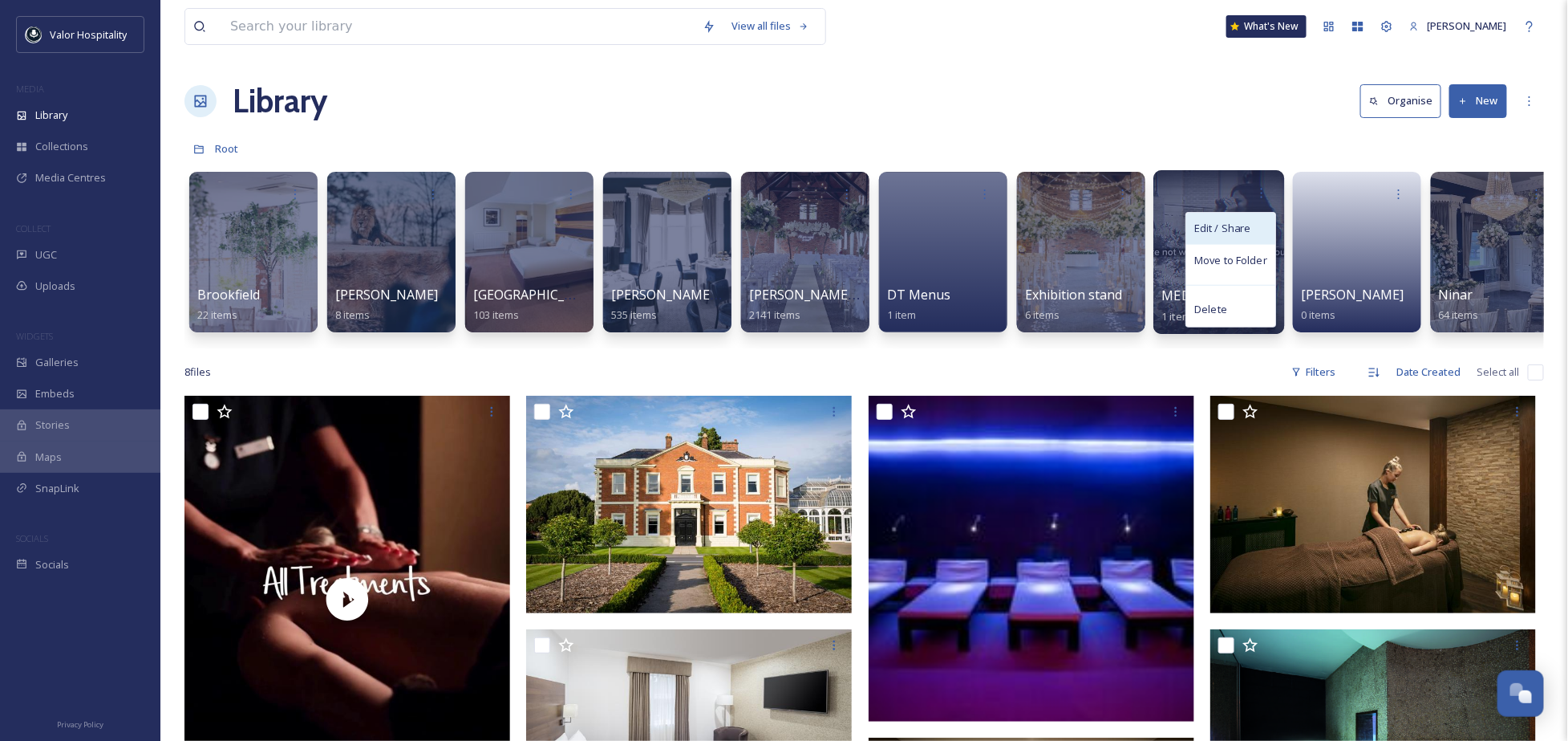
click at [1246, 223] on span "Edit / Share" at bounding box center [1222, 229] width 56 height 16
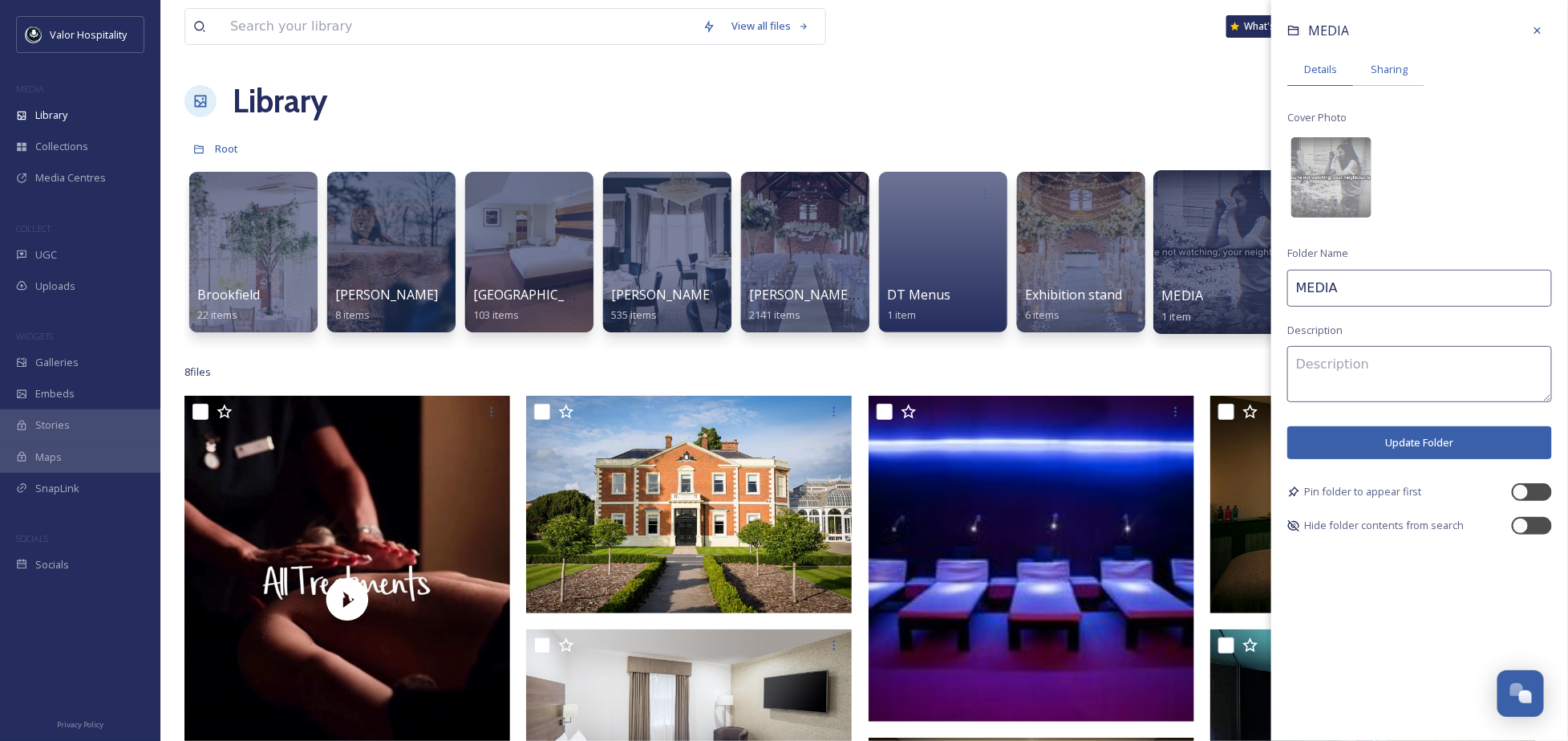
click at [1371, 62] on span "Sharing" at bounding box center [1389, 70] width 37 height 16
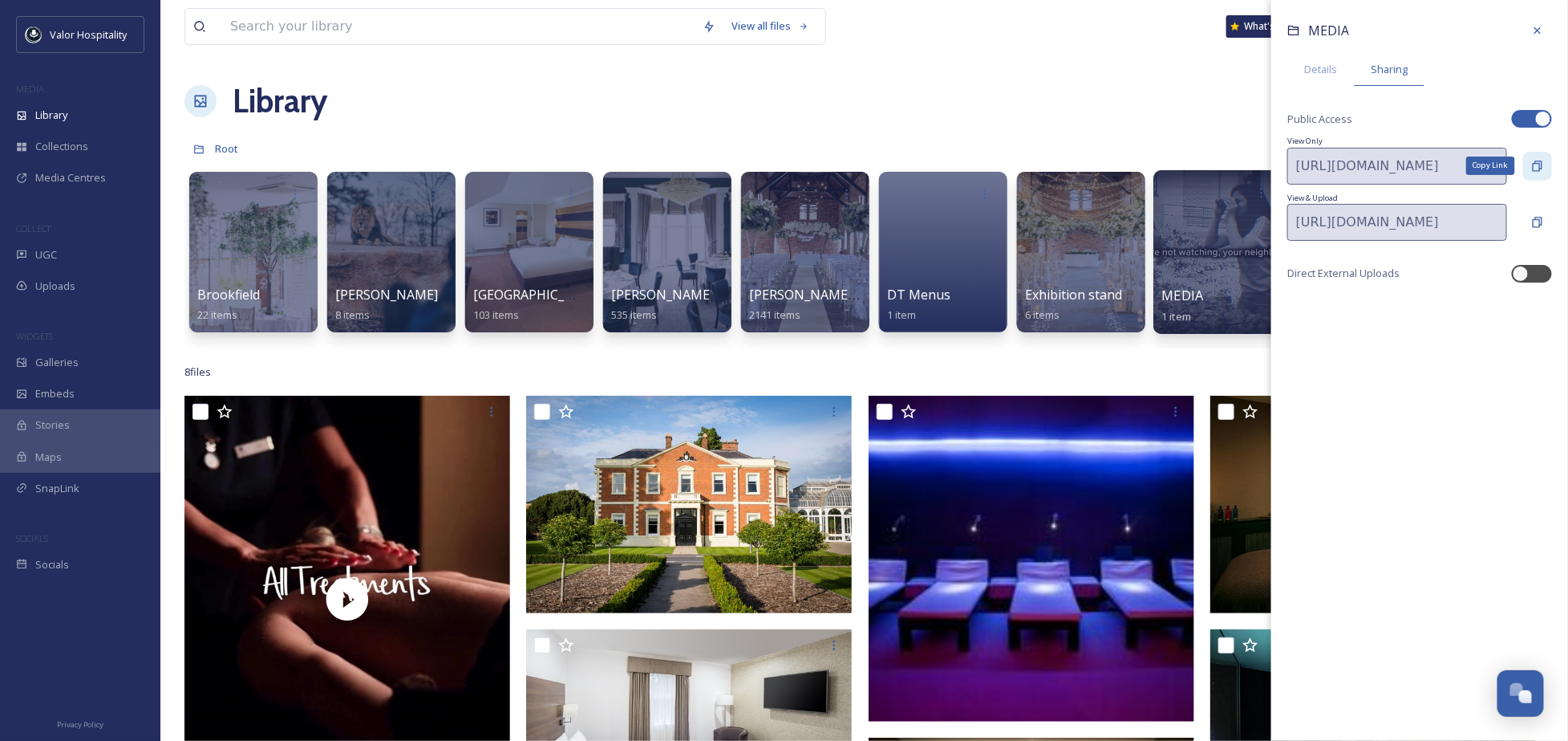
click at [1544, 164] on icon at bounding box center [1538, 166] width 13 height 13
click at [1082, 94] on div "Library Organise New" at bounding box center [864, 101] width 1360 height 48
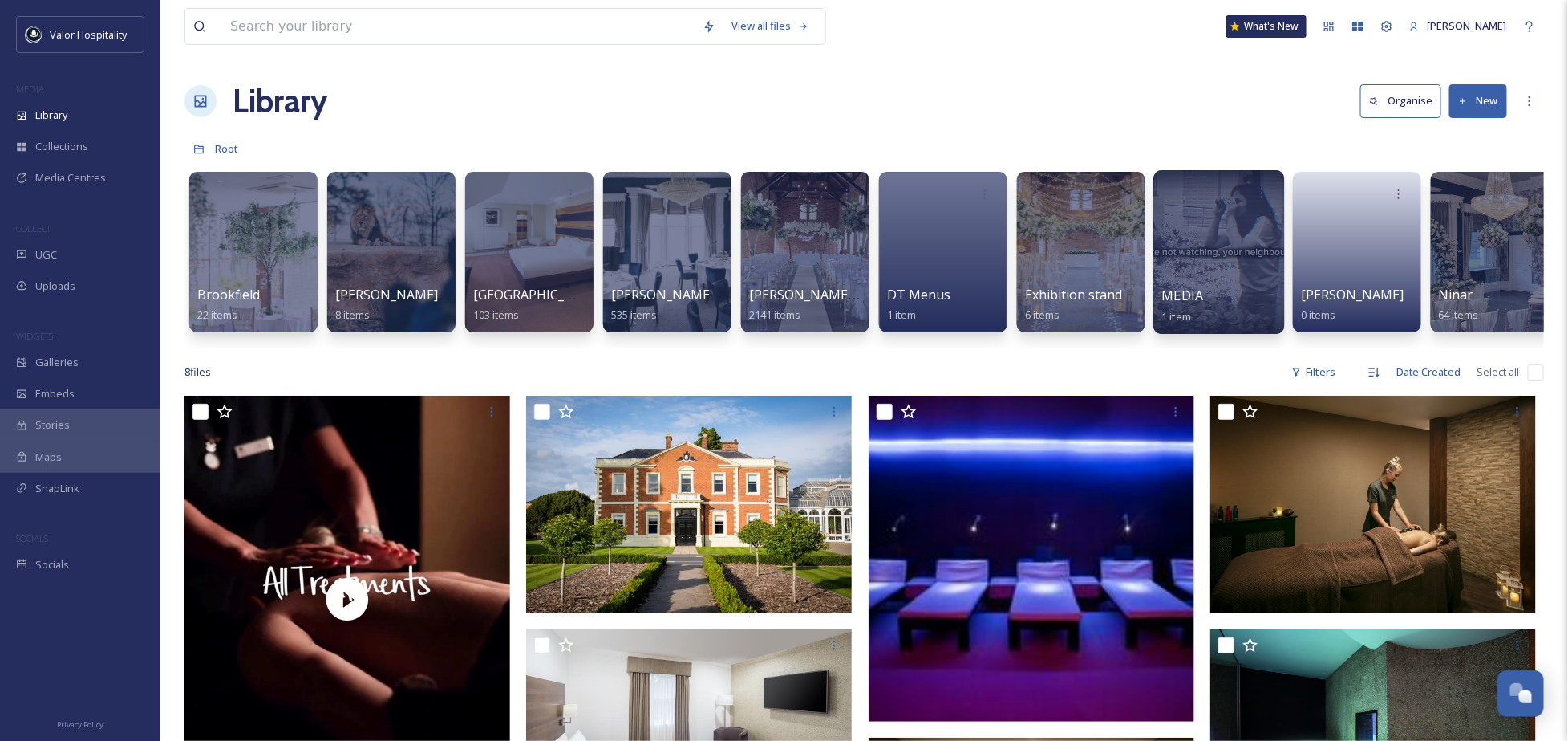
click at [1219, 192] on div at bounding box center [1219, 193] width 115 height 29
click at [1205, 244] on div at bounding box center [1218, 252] width 130 height 164
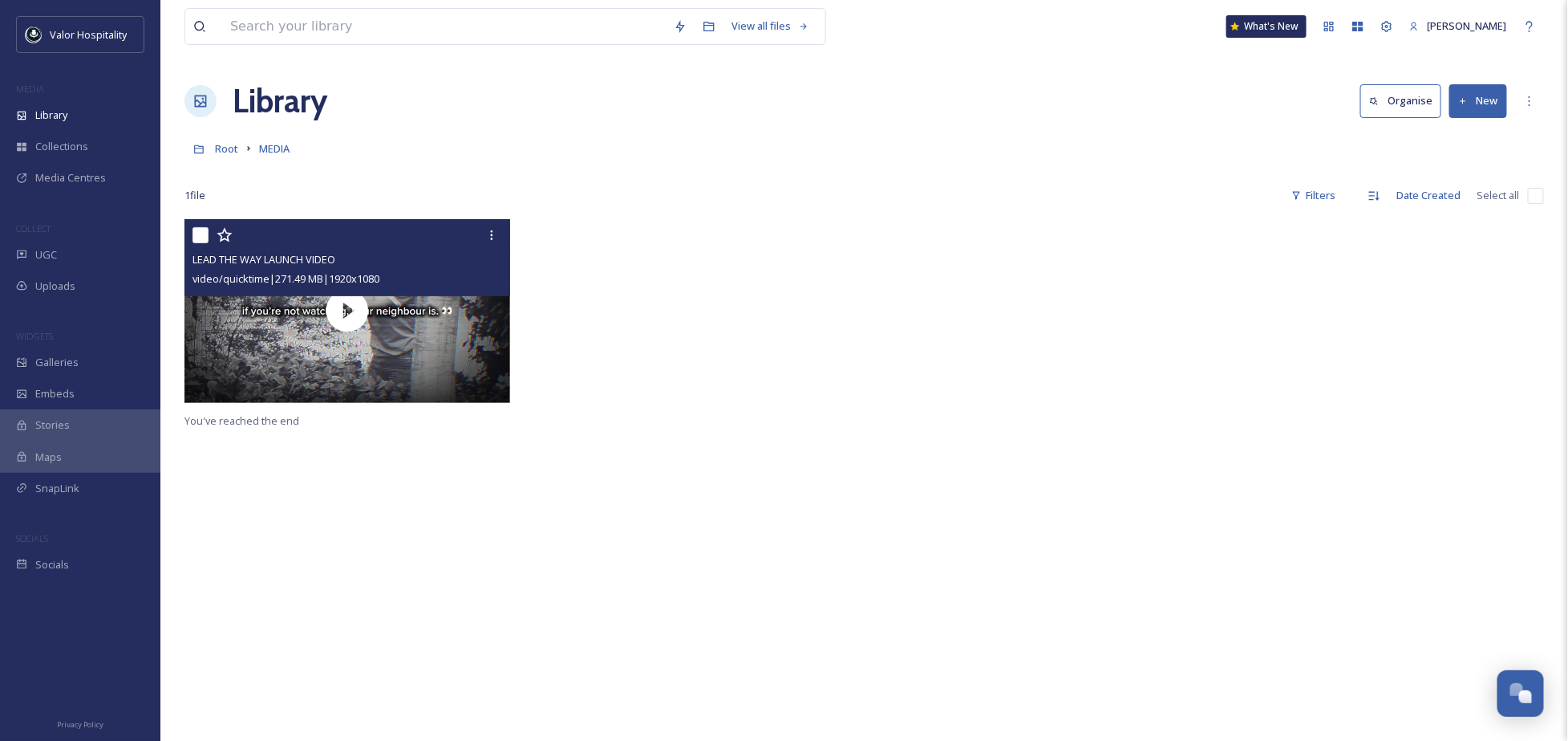
click at [400, 292] on div "LEAD THE WAY LAUNCH VIDEO video/quicktime | 271.49 MB | 1920 x 1080" at bounding box center [347, 257] width 326 height 77
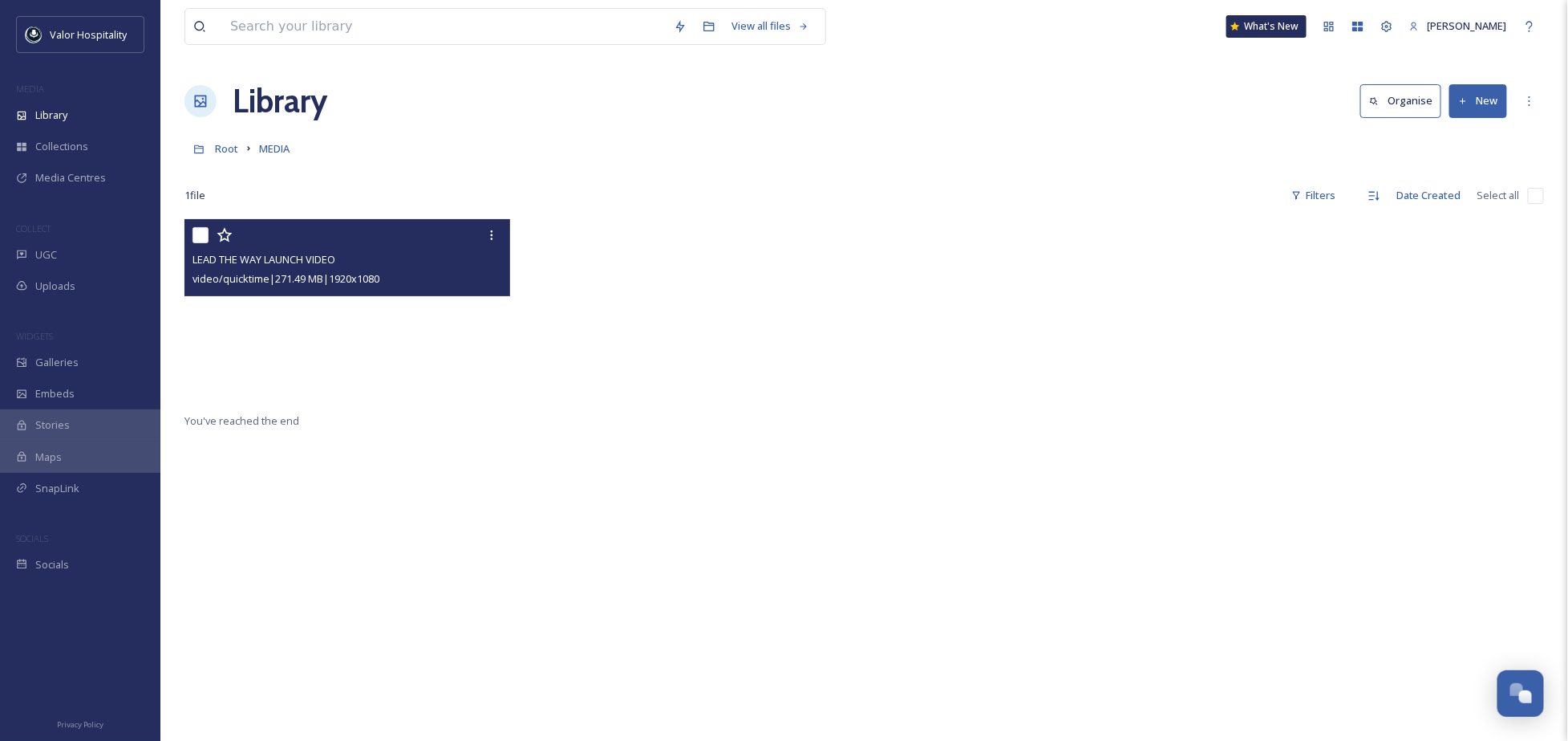
click at [413, 334] on video "LEAD THE WAY LAUNCH VIDEO" at bounding box center [347, 311] width 326 height 183
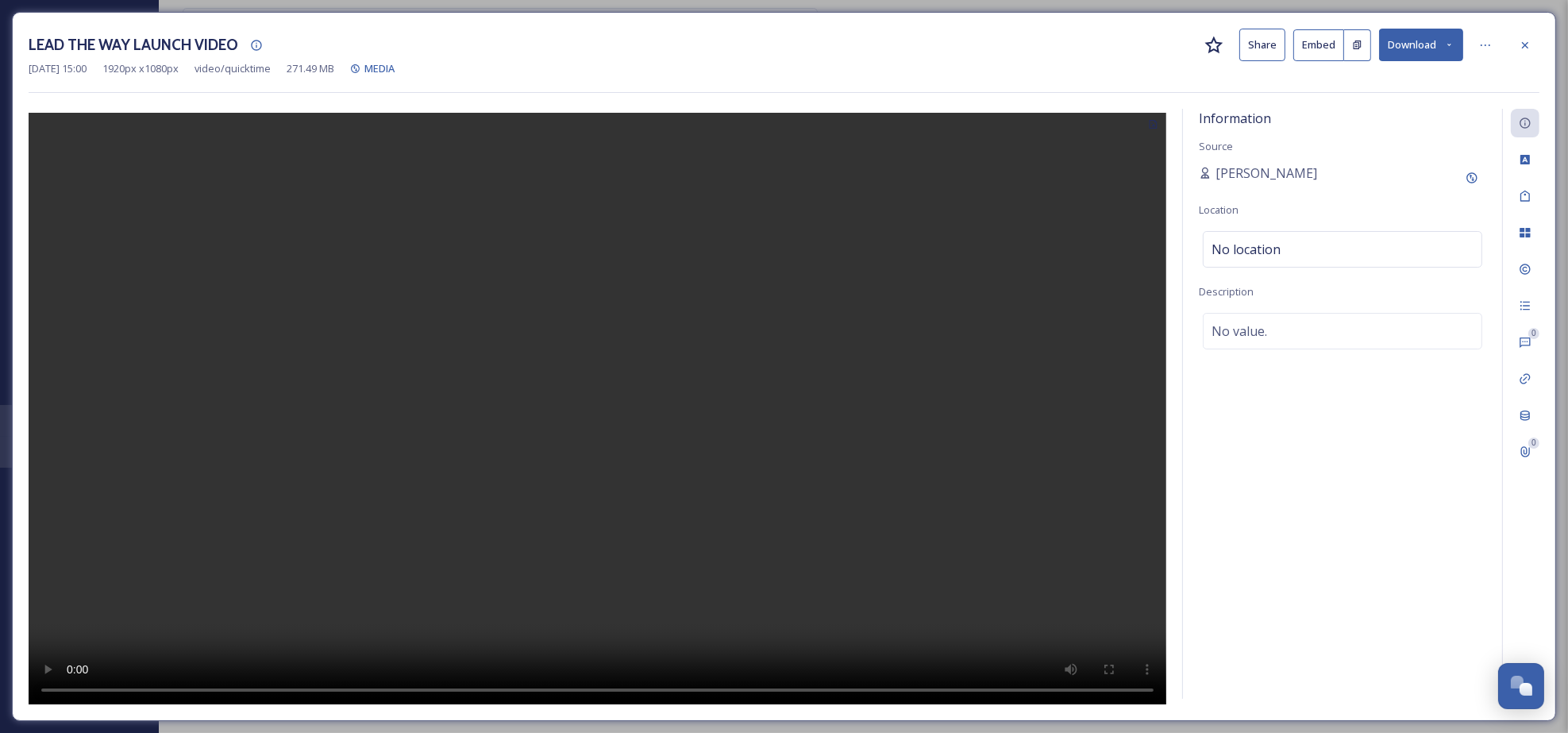
click at [561, 418] on video at bounding box center [596, 410] width 1137 height 595
click at [1525, 31] on div at bounding box center [1524, 44] width 28 height 28
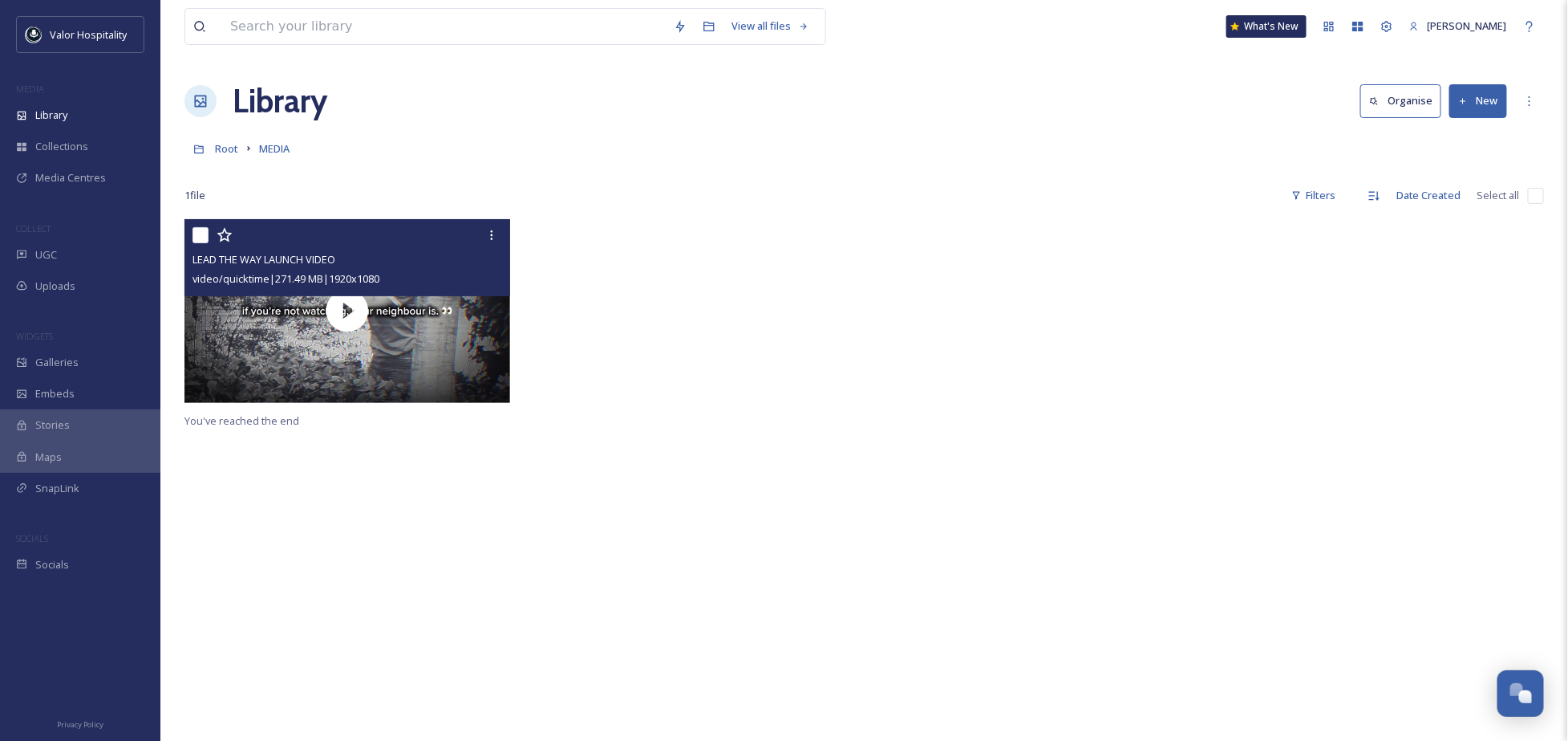
click at [940, 405] on div at bounding box center [1035, 314] width 334 height 191
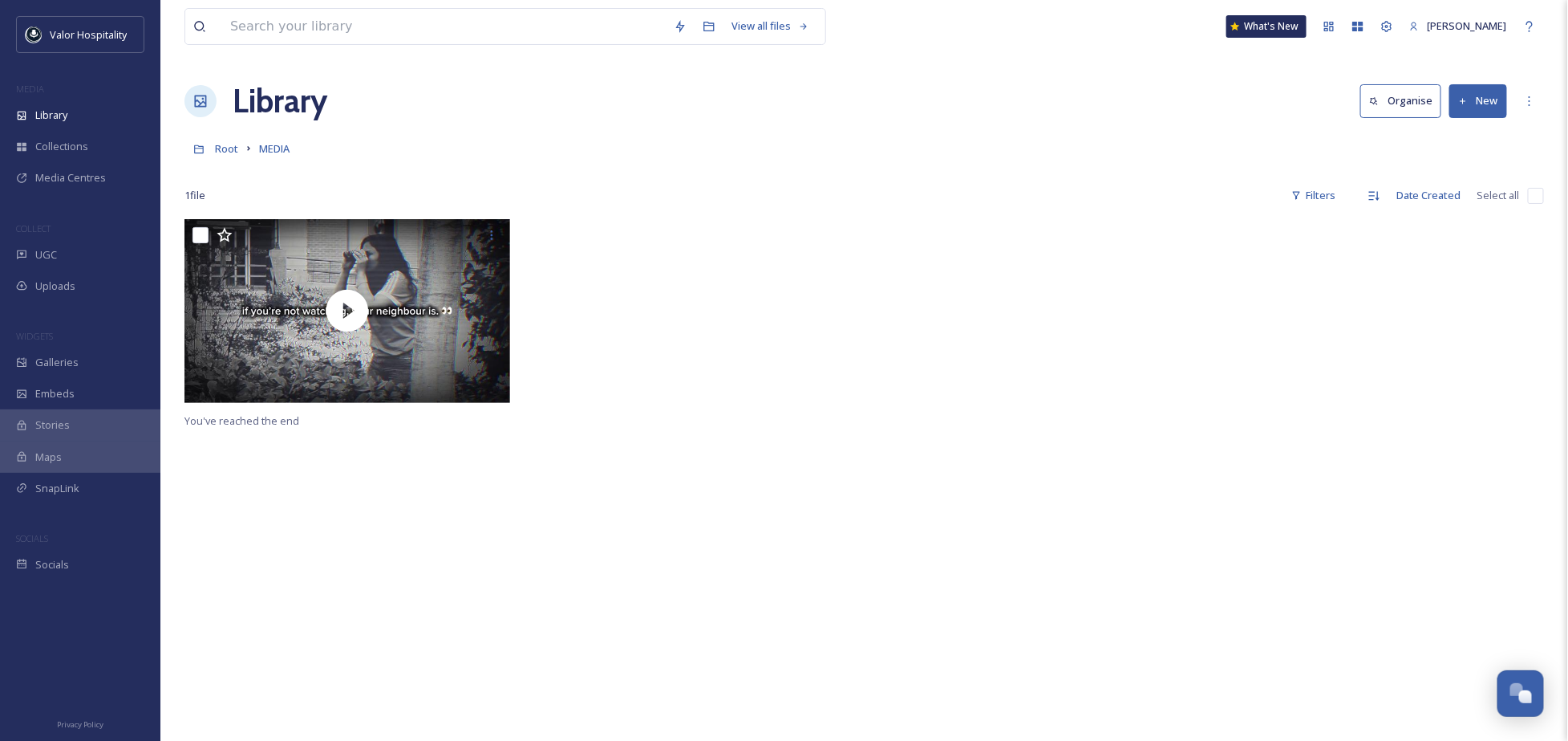
click at [850, 338] on div at bounding box center [692, 314] width 334 height 191
